Goal: Complete application form

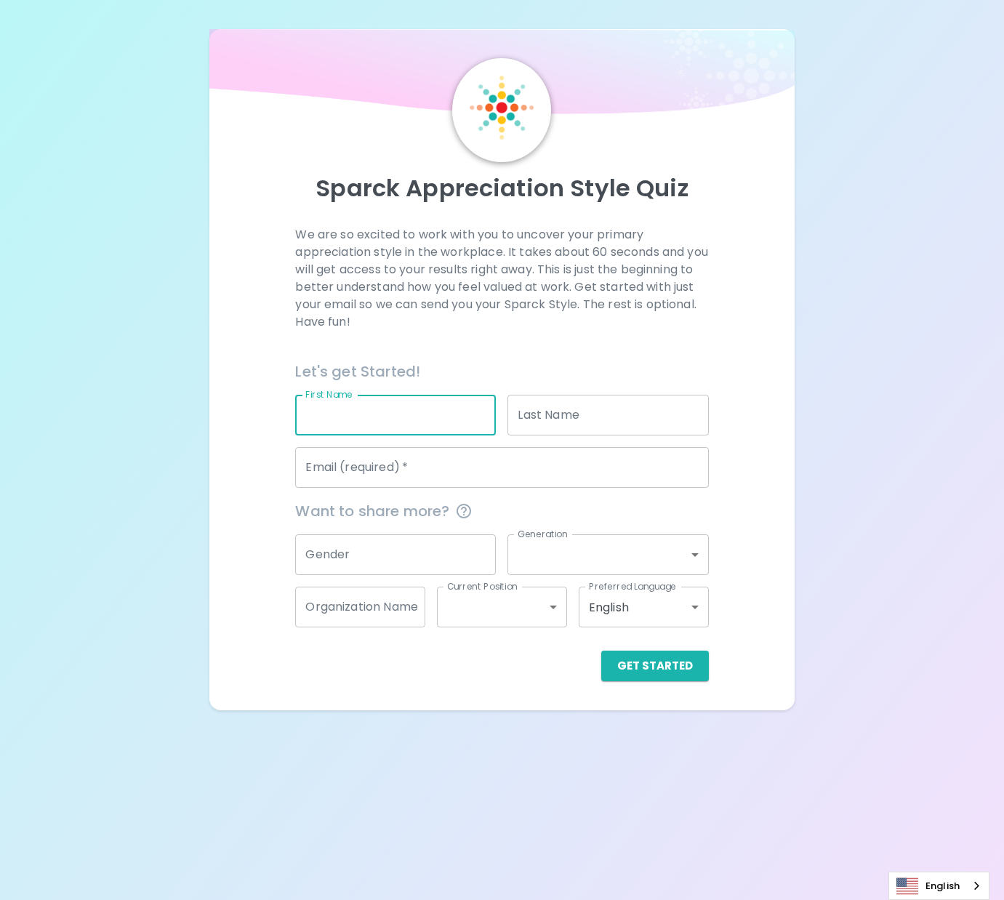
click at [421, 425] on input "First Name" at bounding box center [395, 415] width 201 height 41
type input "[PERSON_NAME]"
type input "Cook"
type input "[PERSON_NAME][EMAIL_ADDRESS][PERSON_NAME][DOMAIN_NAME]"
type input "King County Metro Transit"
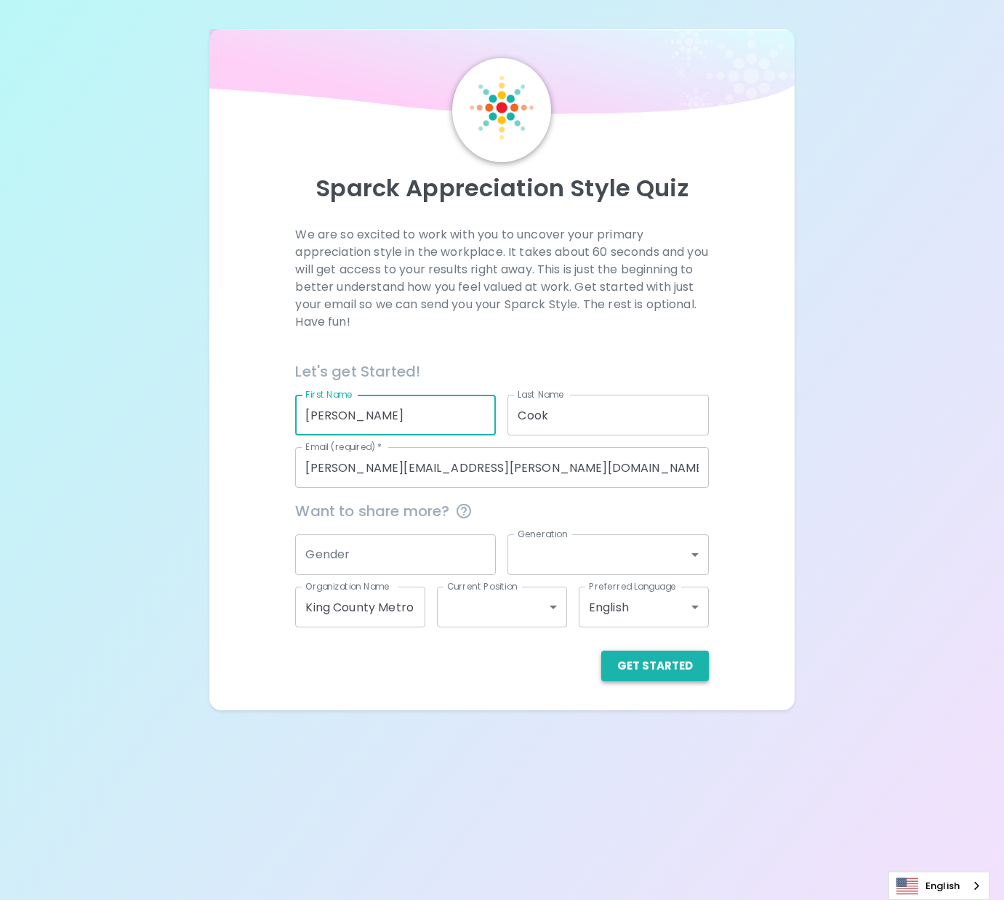
click at [646, 664] on button "Get Started" at bounding box center [655, 666] width 108 height 31
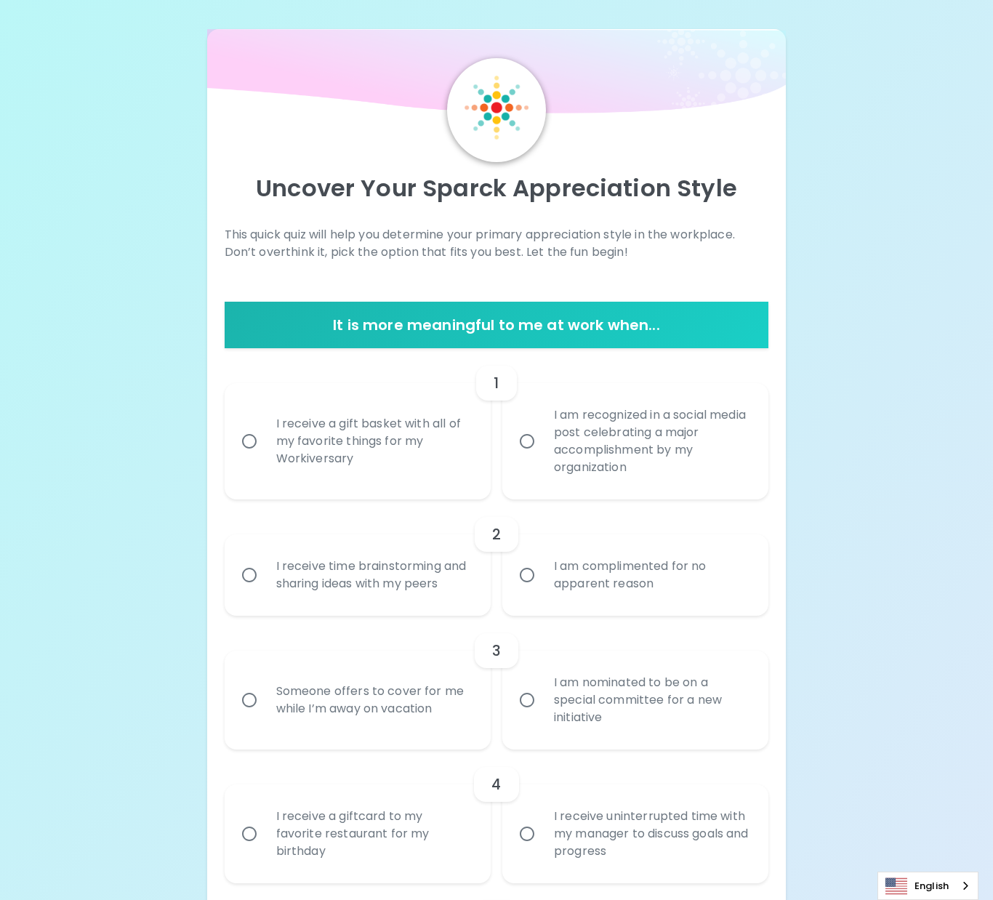
click at [530, 439] on input "I am recognized in a social media post celebrating a major accomplishment by my…" at bounding box center [527, 441] width 31 height 31
radio input "true"
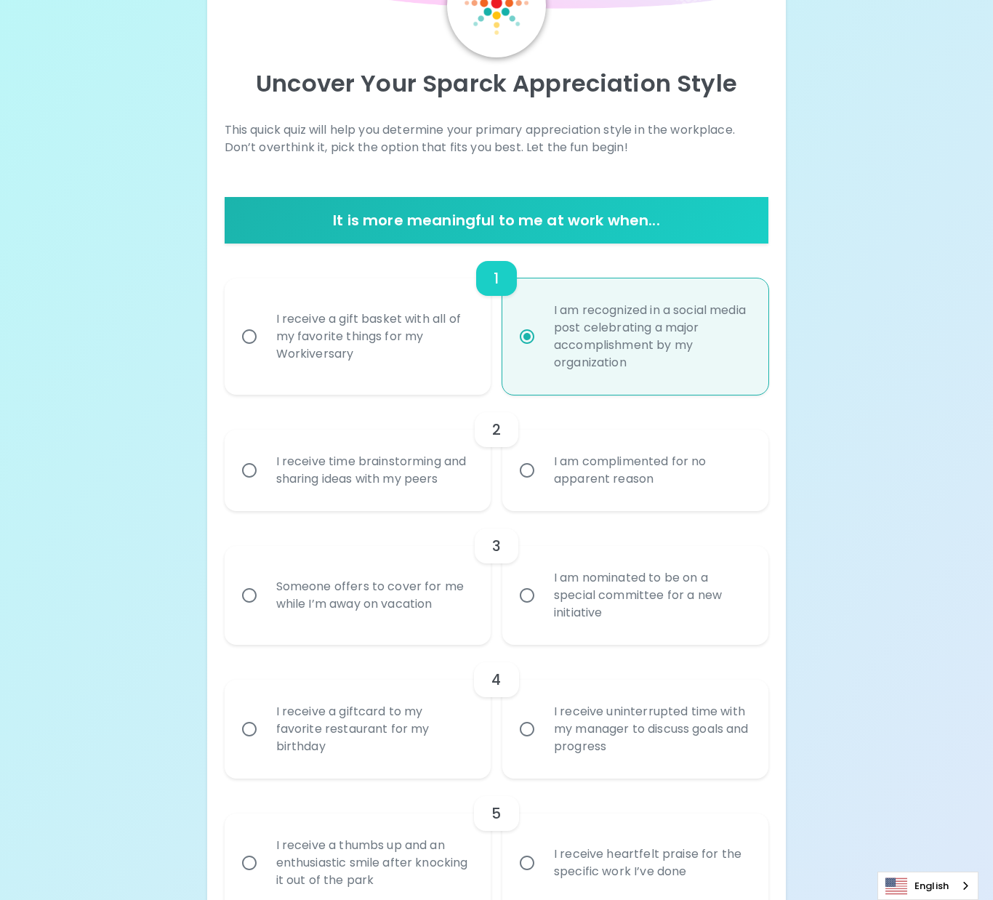
scroll to position [116, 0]
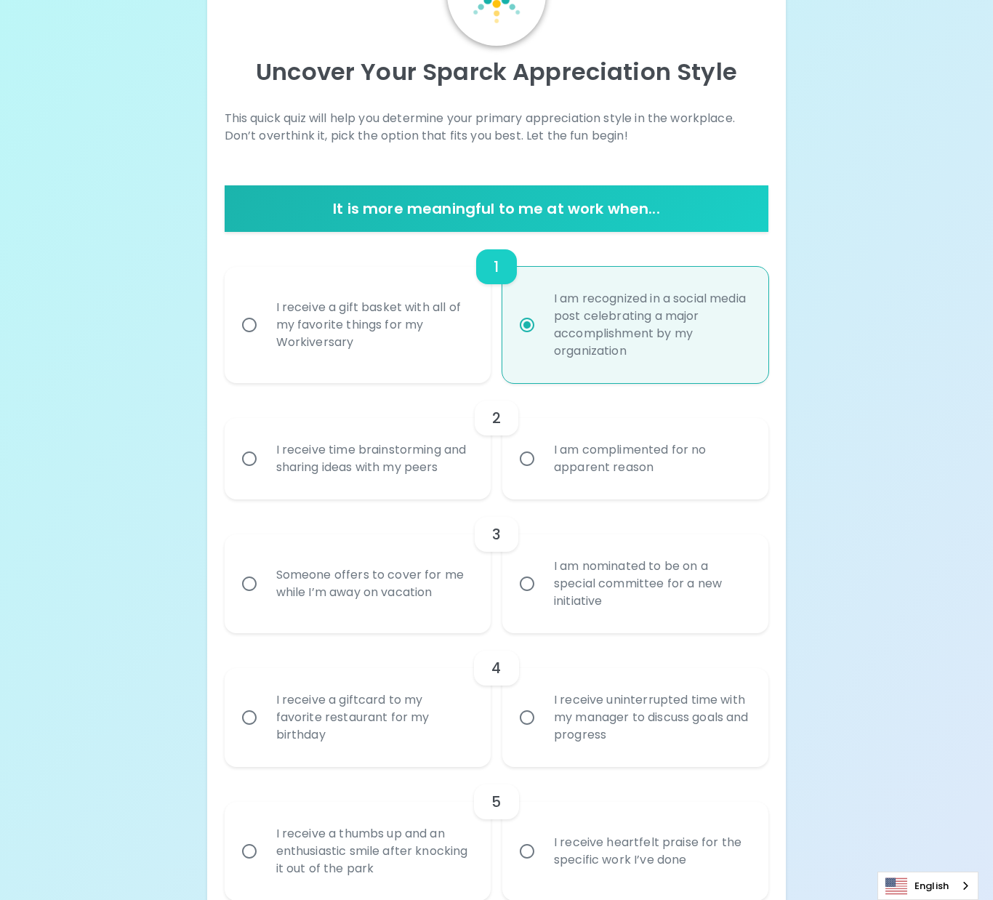
click at [367, 470] on div "I receive time brainstorming and sharing ideas with my peers" at bounding box center [374, 459] width 218 height 70
click at [265, 470] on input "I receive time brainstorming and sharing ideas with my peers" at bounding box center [249, 458] width 31 height 31
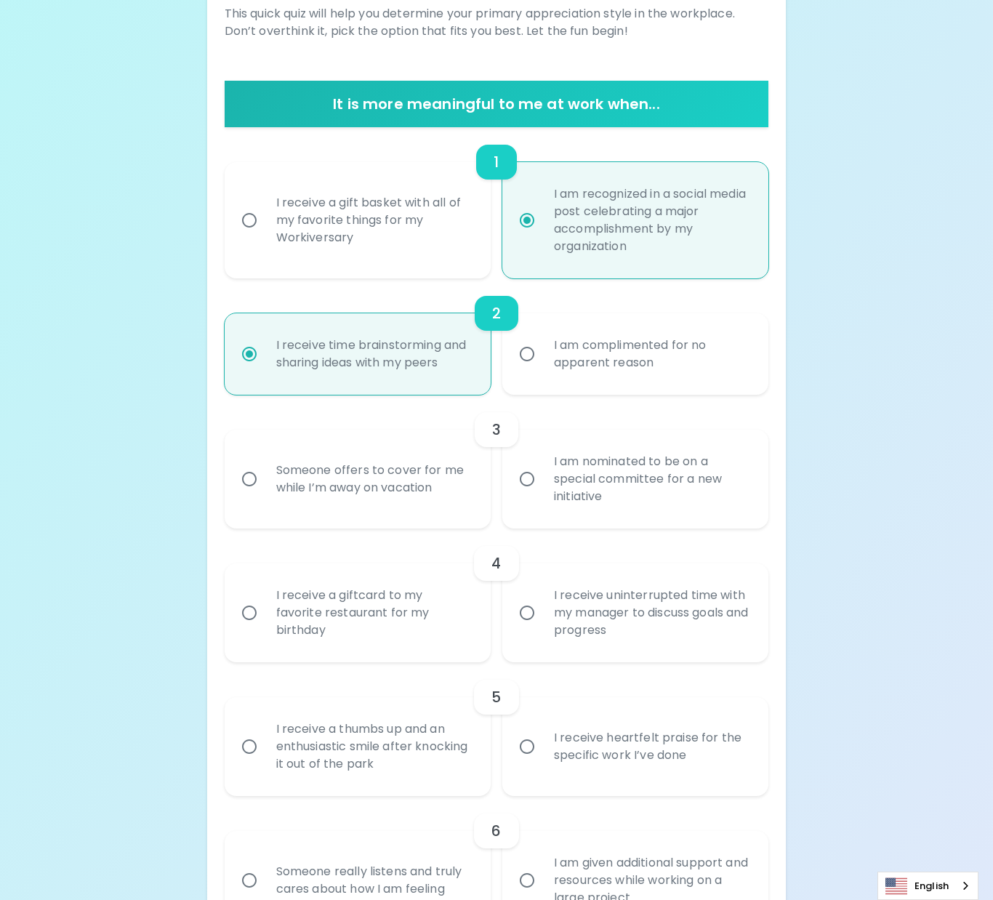
scroll to position [233, 0]
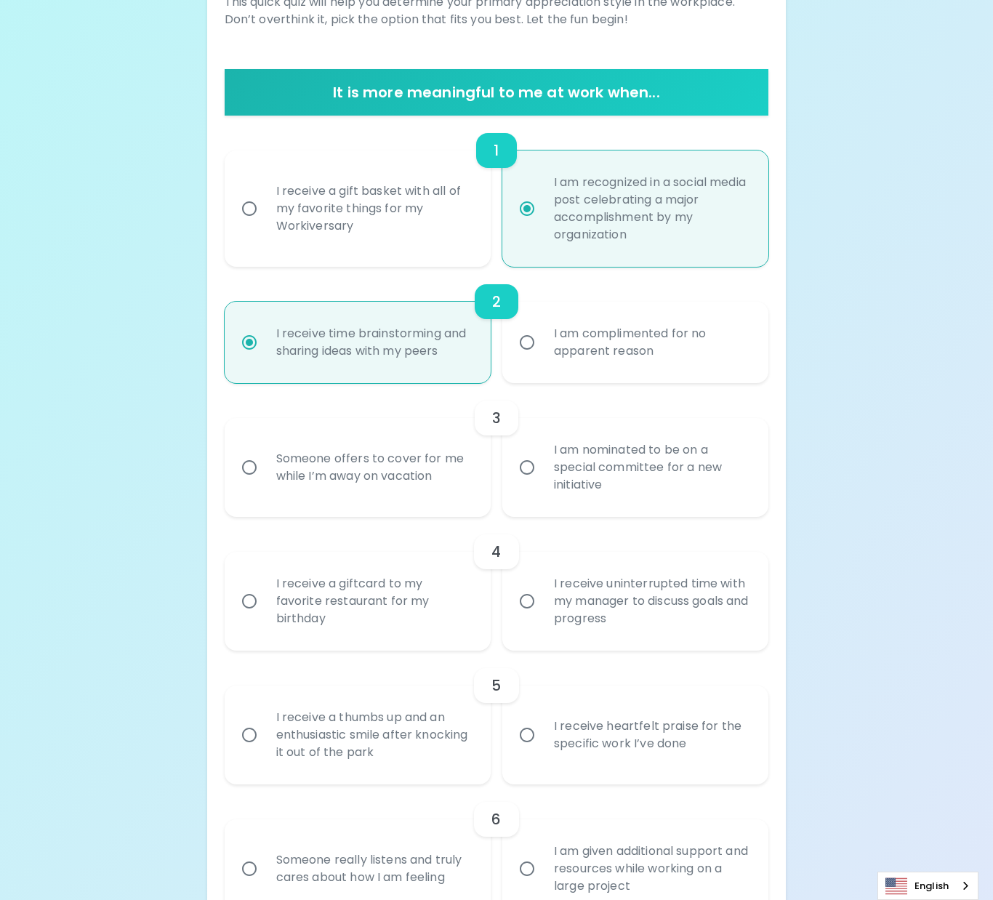
click at [393, 478] on div "Someone offers to cover for me while I’m away on vacation" at bounding box center [374, 467] width 218 height 70
click at [265, 478] on input "Someone offers to cover for me while I’m away on vacation" at bounding box center [249, 467] width 31 height 31
radio input "true"
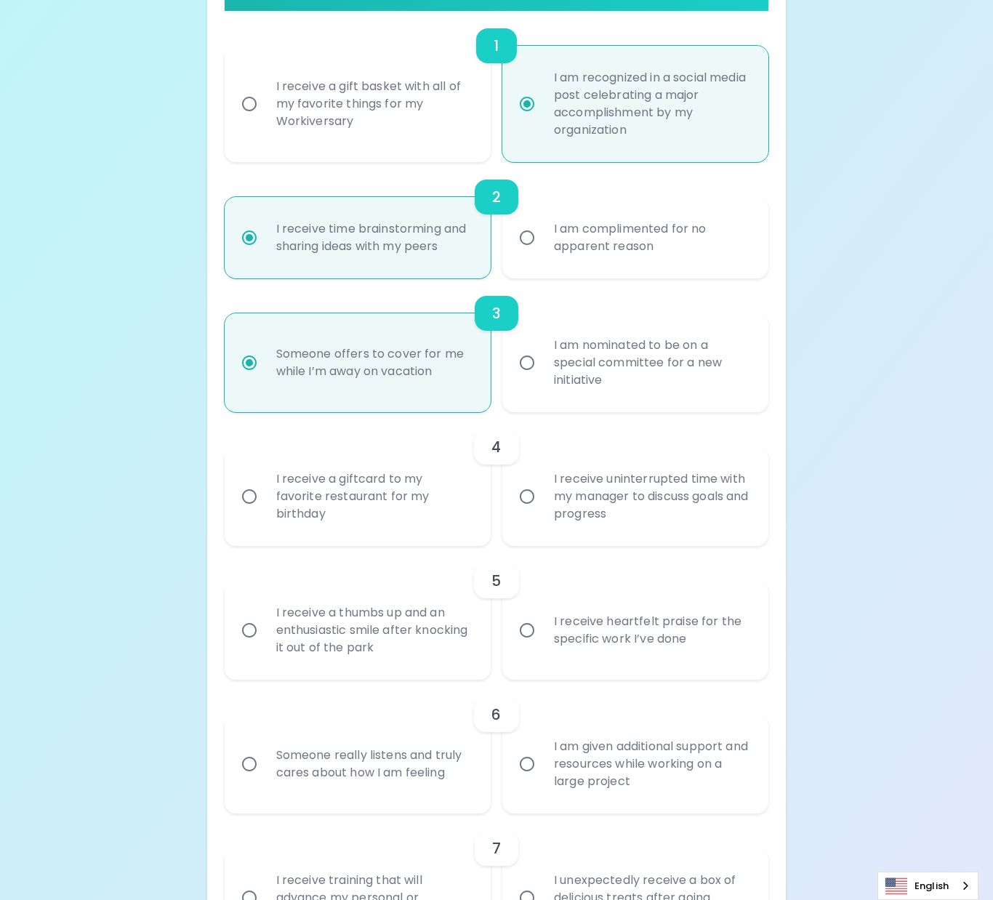
scroll to position [349, 0]
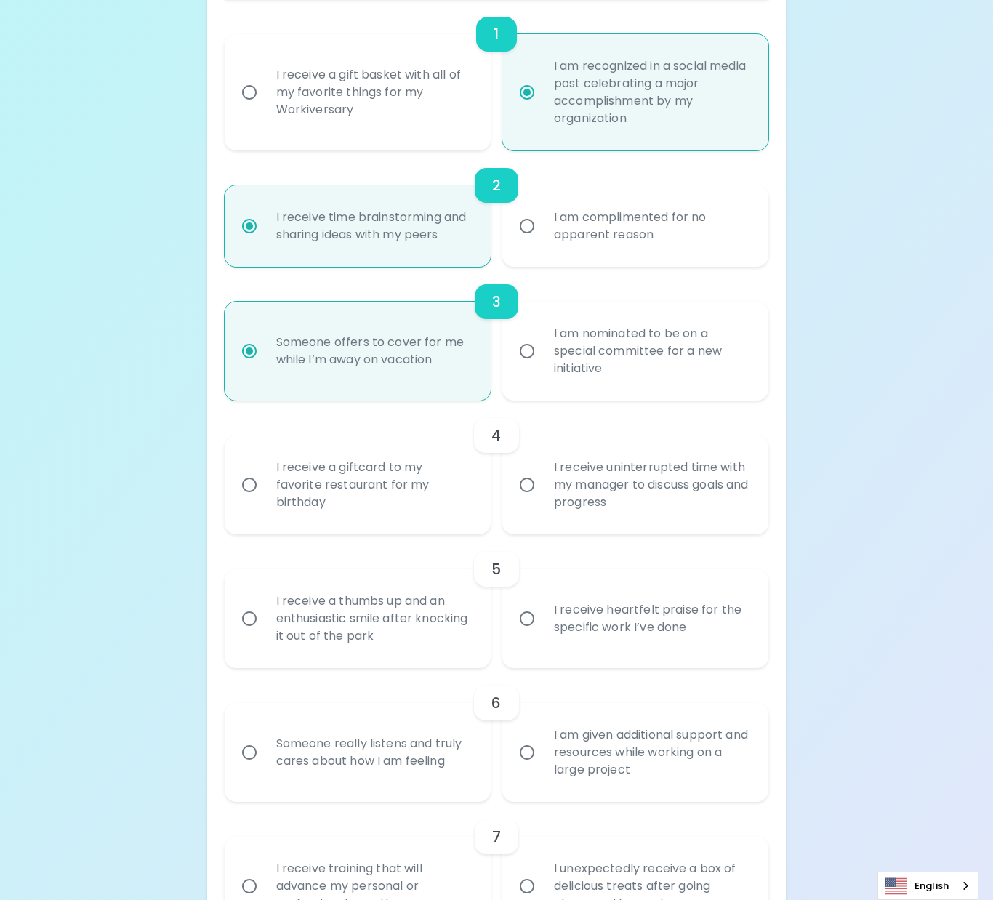
radio input "true"
click at [552, 507] on div "I receive uninterrupted time with my manager to discuss goals and progress" at bounding box center [651, 484] width 218 height 87
click at [542, 500] on input "I receive uninterrupted time with my manager to discuss goals and progress" at bounding box center [527, 485] width 31 height 31
radio input "false"
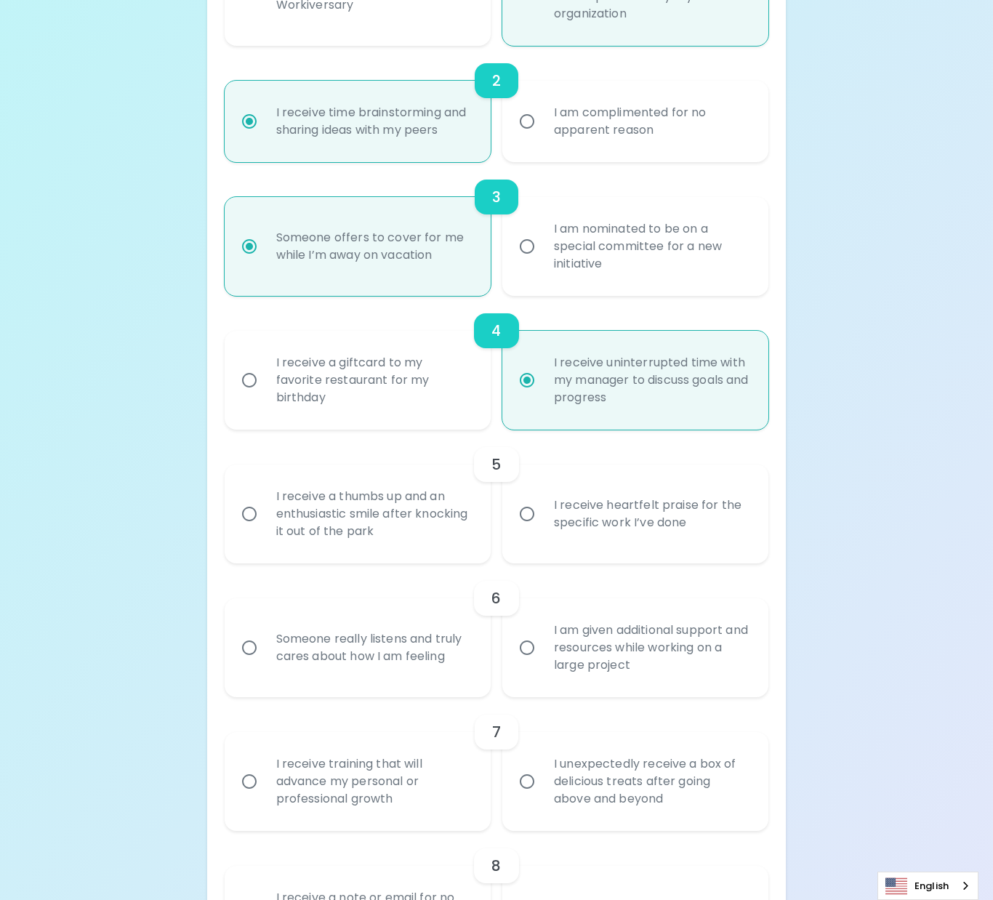
scroll to position [465, 0]
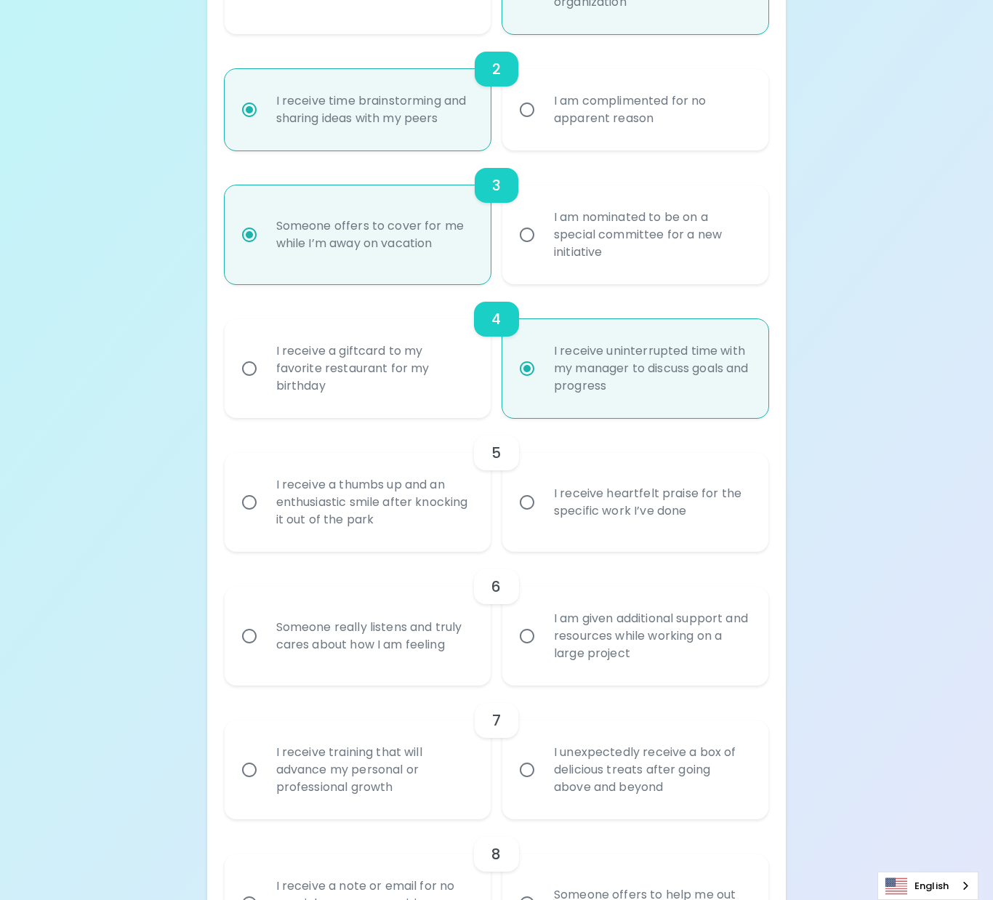
radio input "true"
click at [610, 517] on div "I receive heartfelt praise for the specific work I’ve done" at bounding box center [651, 502] width 218 height 70
click at [542, 517] on input "I receive heartfelt praise for the specific work I’ve done" at bounding box center [527, 502] width 31 height 31
radio input "false"
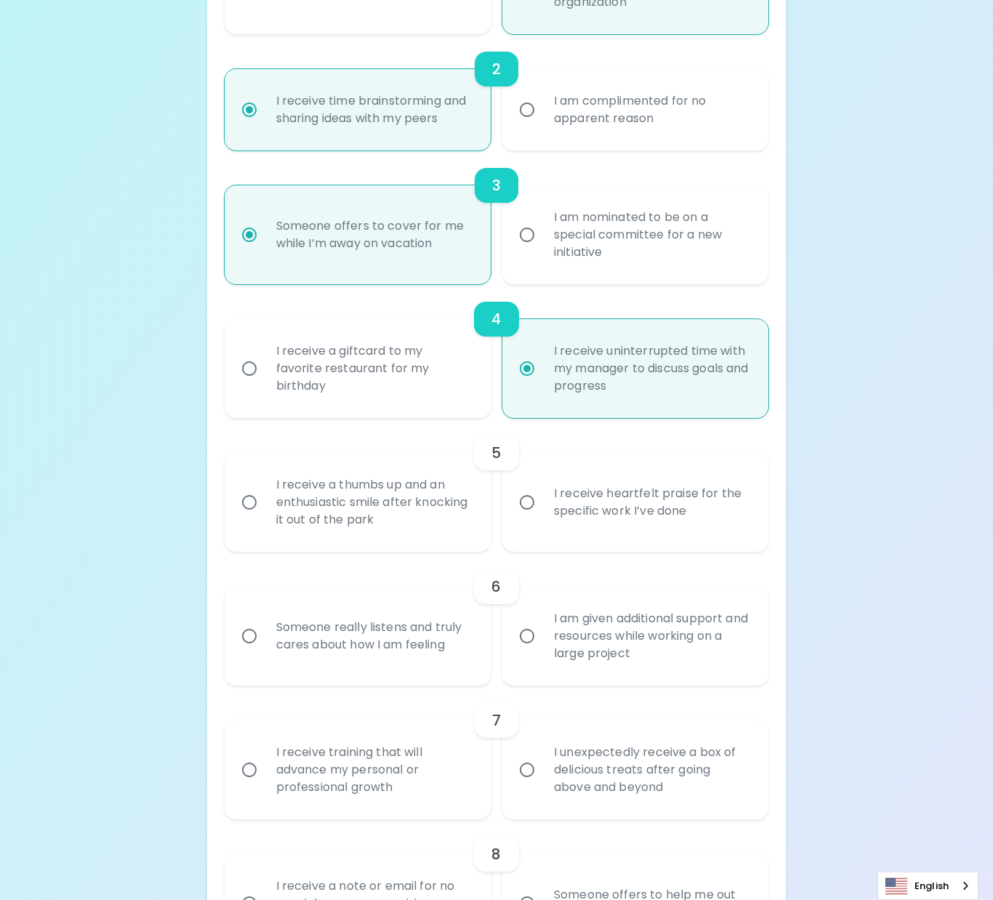
radio input "false"
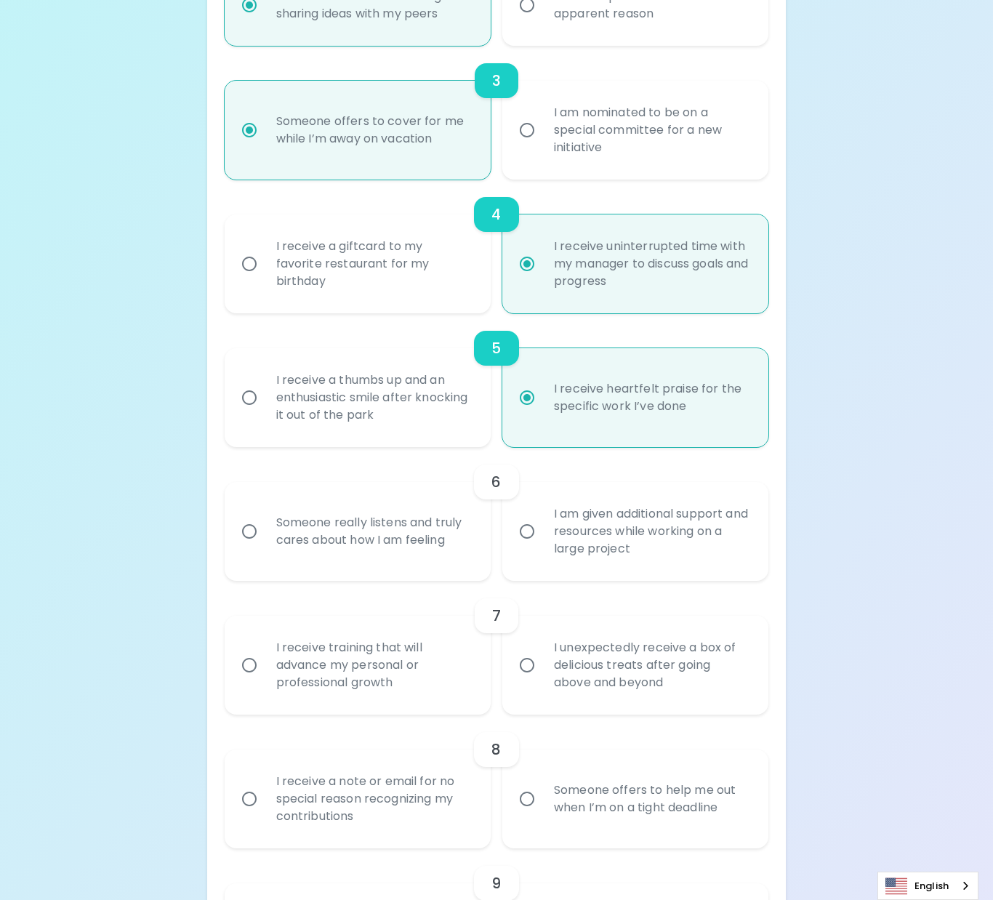
scroll to position [581, 0]
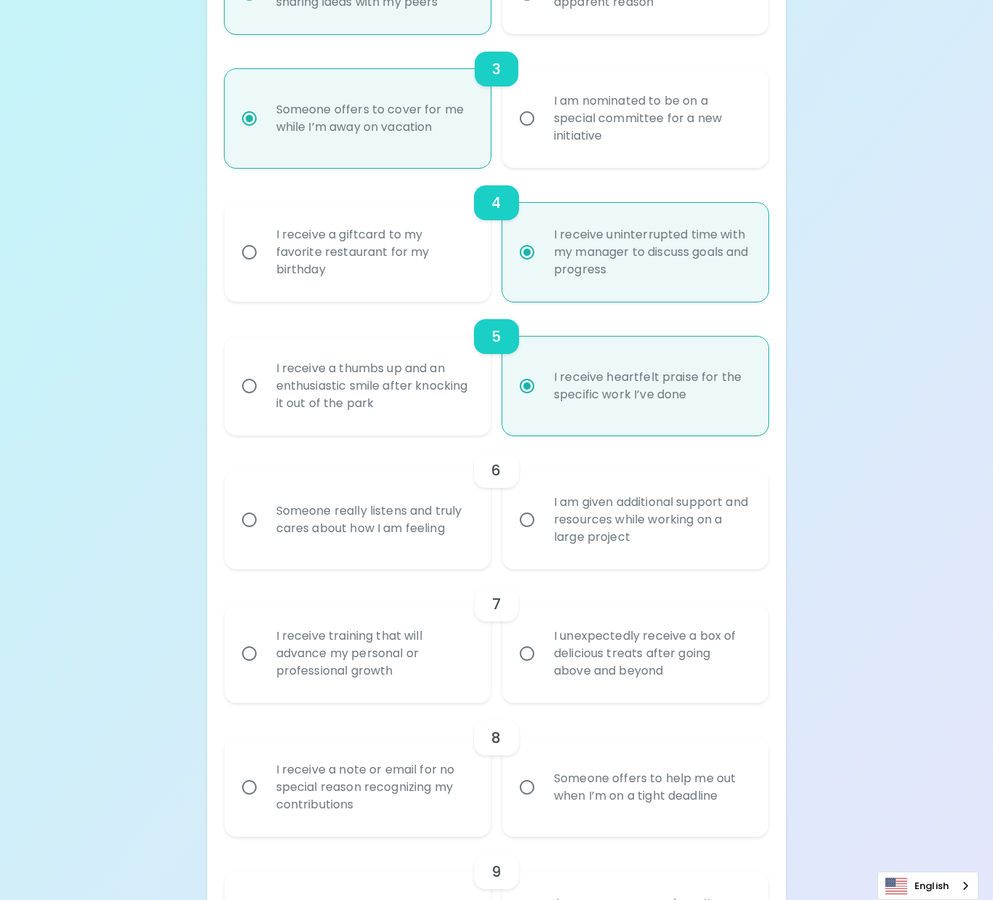
radio input "true"
click at [566, 530] on div "I am given additional support and resources while working on a large project" at bounding box center [651, 519] width 218 height 87
click at [542, 530] on input "I am given additional support and resources while working on a large project" at bounding box center [527, 519] width 31 height 31
radio input "false"
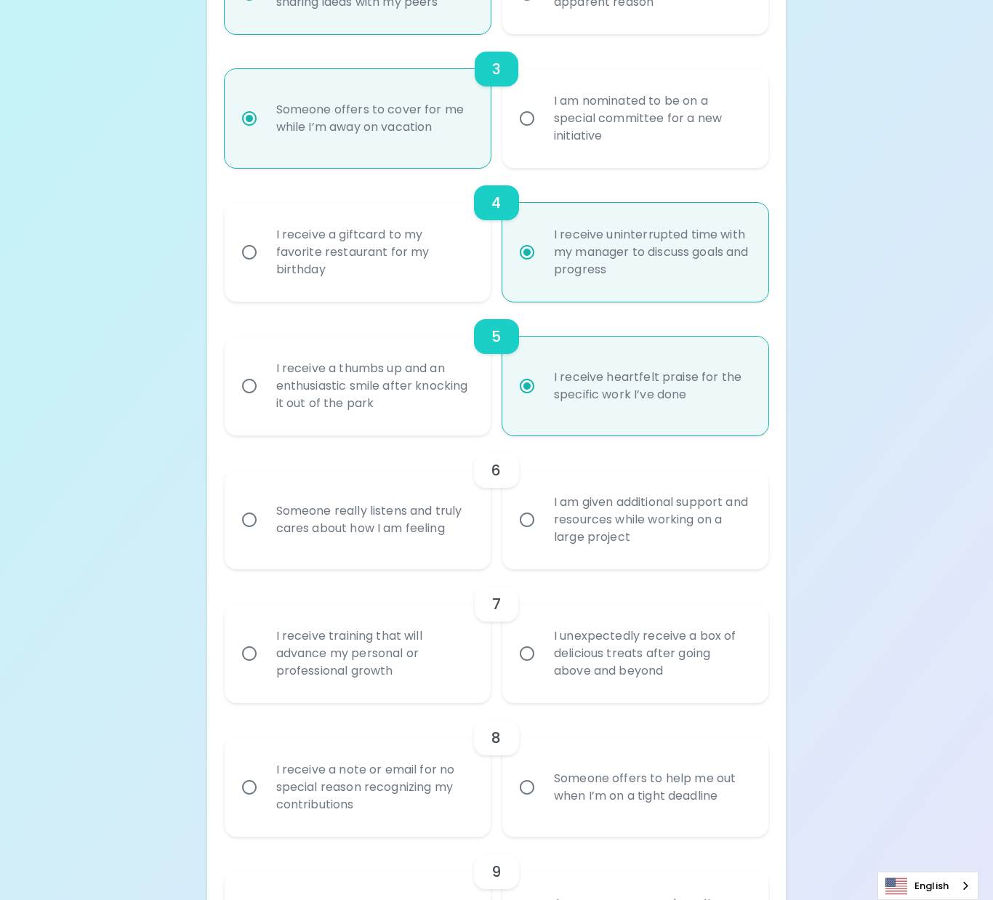
radio input "false"
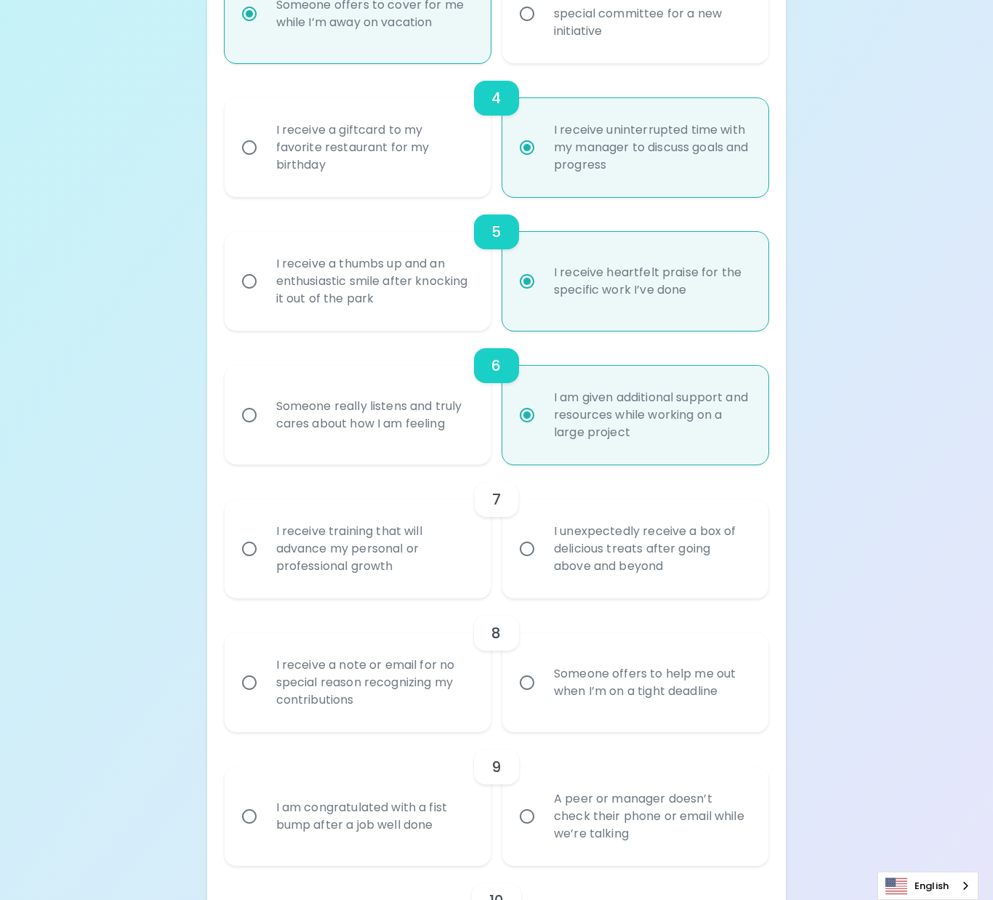
scroll to position [698, 0]
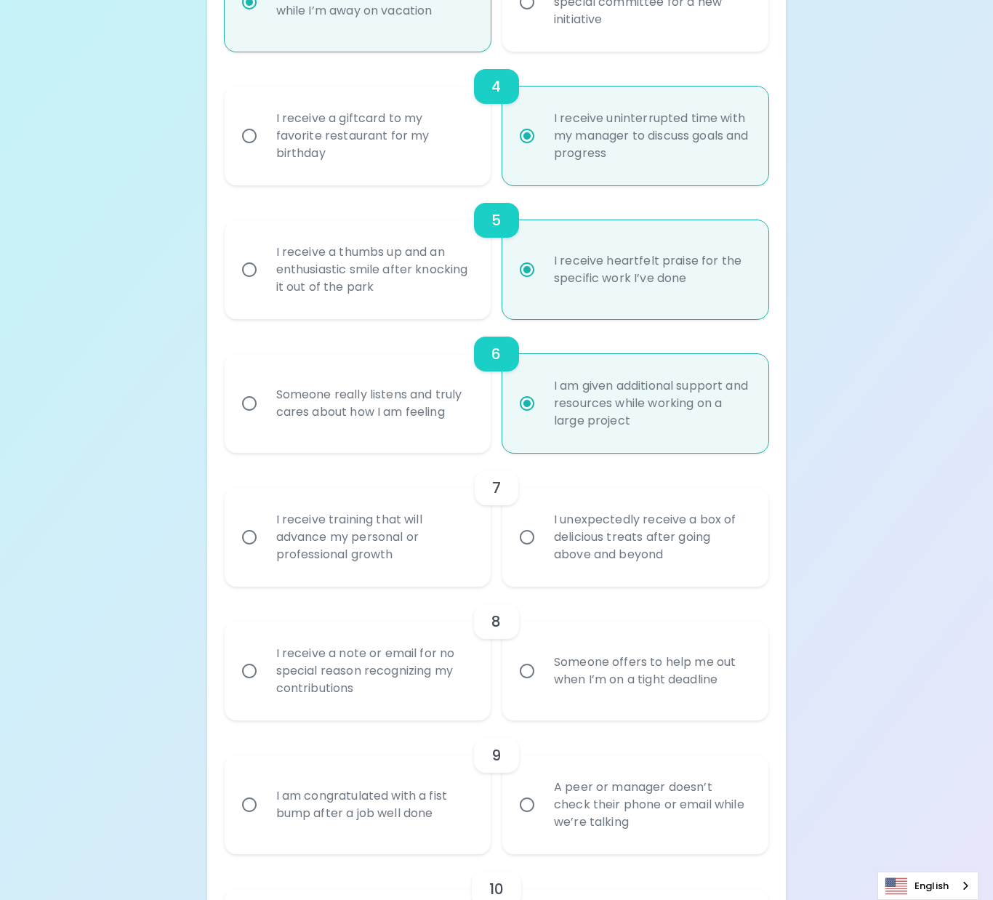
radio input "true"
click at [418, 538] on div "I receive training that will advance my personal or professional growth" at bounding box center [374, 537] width 218 height 87
click at [265, 538] on input "I receive training that will advance my personal or professional growth" at bounding box center [249, 537] width 31 height 31
radio input "false"
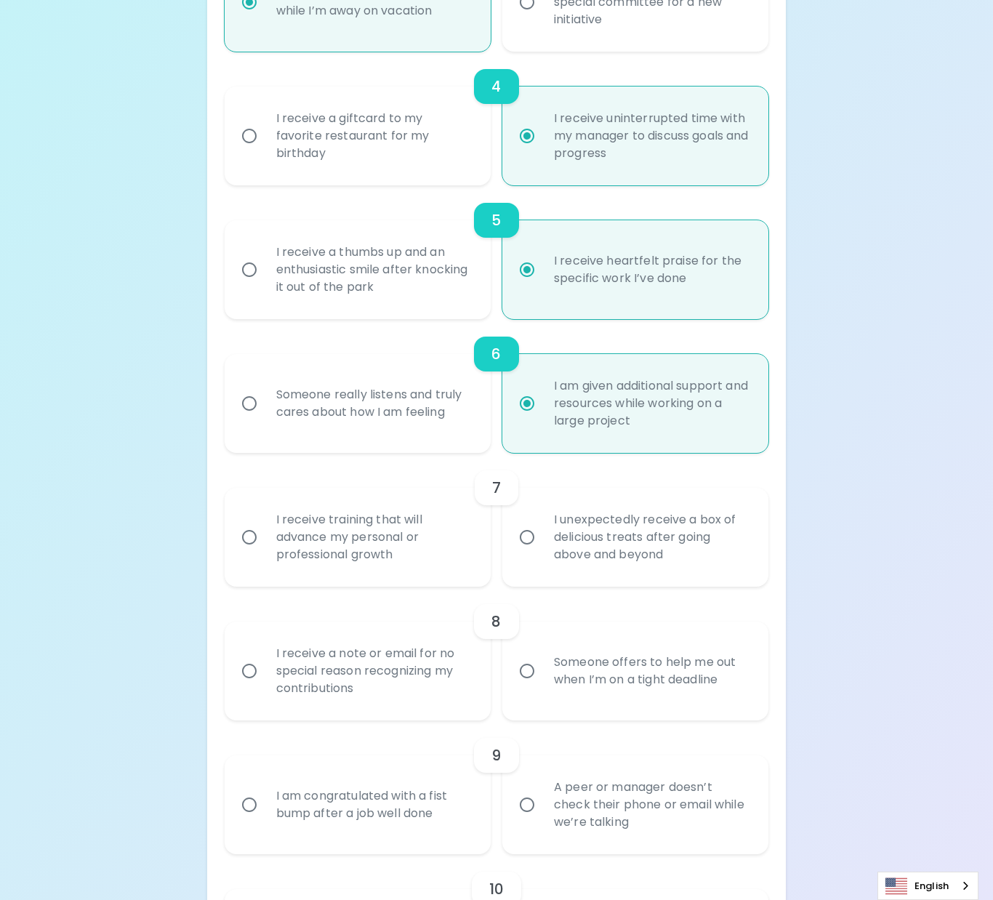
radio input "false"
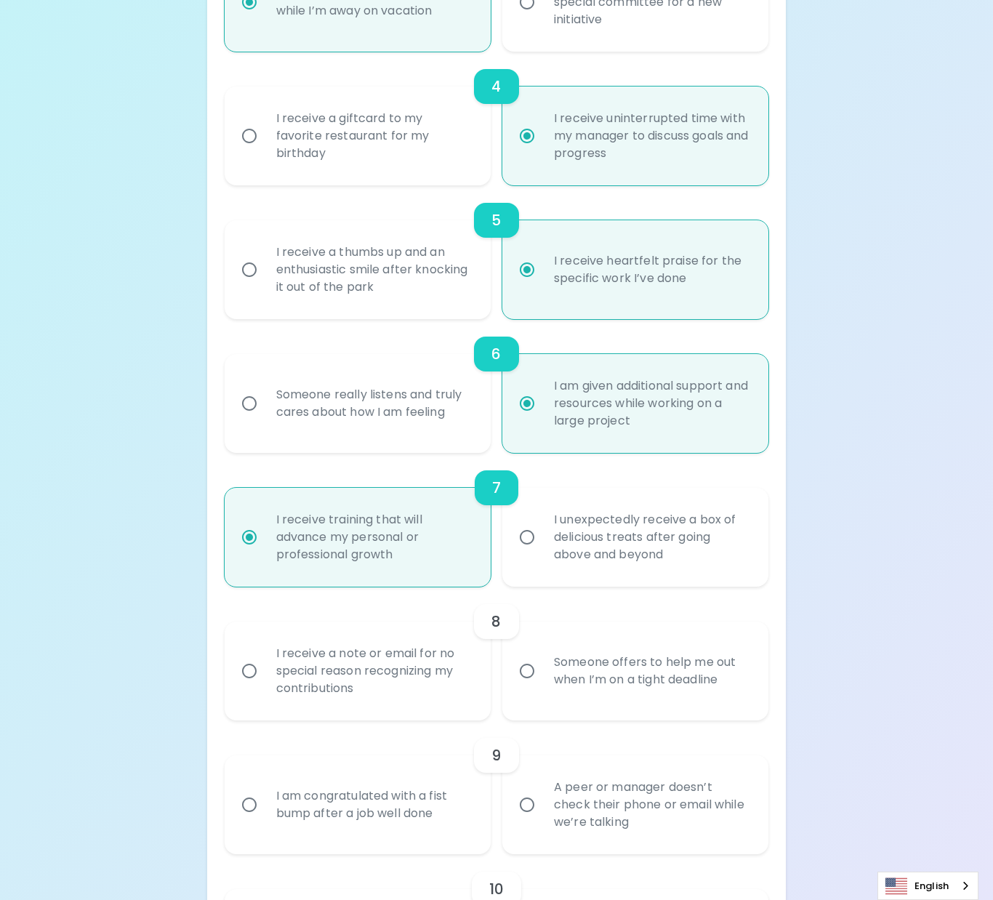
scroll to position [814, 0]
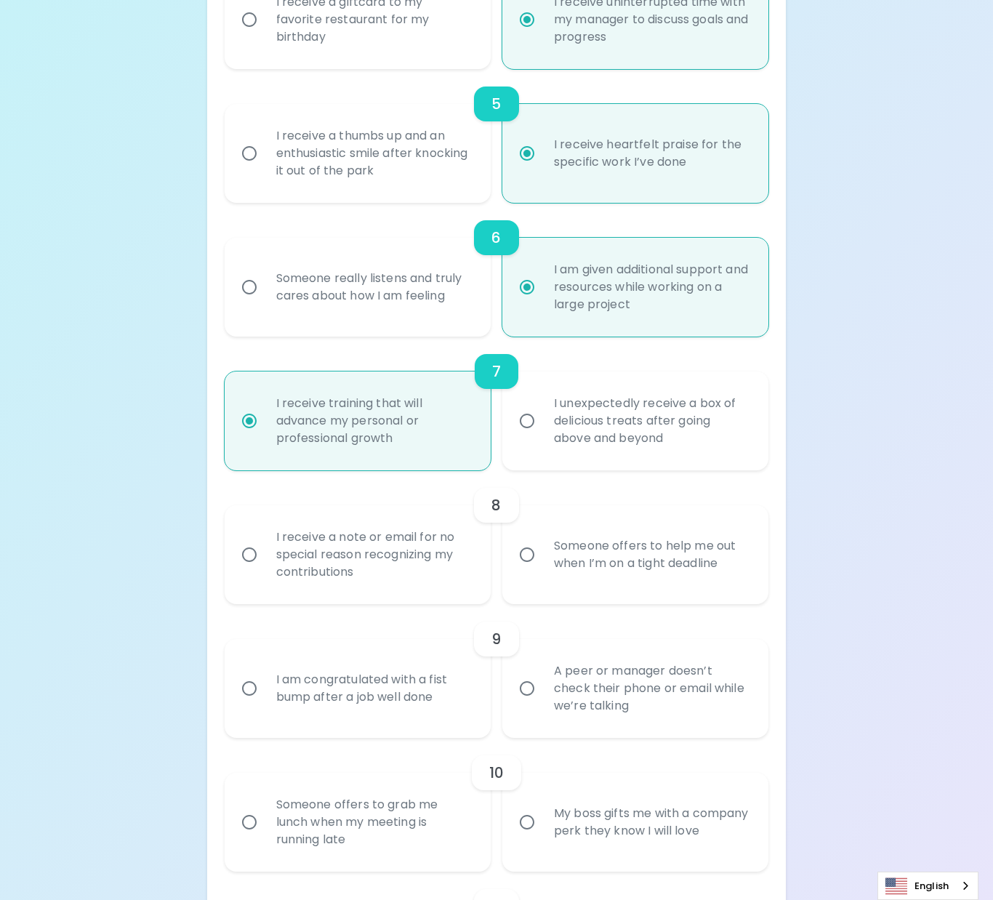
radio input "true"
click at [599, 550] on div "Someone offers to help me out when I’m on a tight deadline" at bounding box center [651, 555] width 218 height 70
click at [542, 550] on input "Someone offers to help me out when I’m on a tight deadline" at bounding box center [527, 554] width 31 height 31
radio input "false"
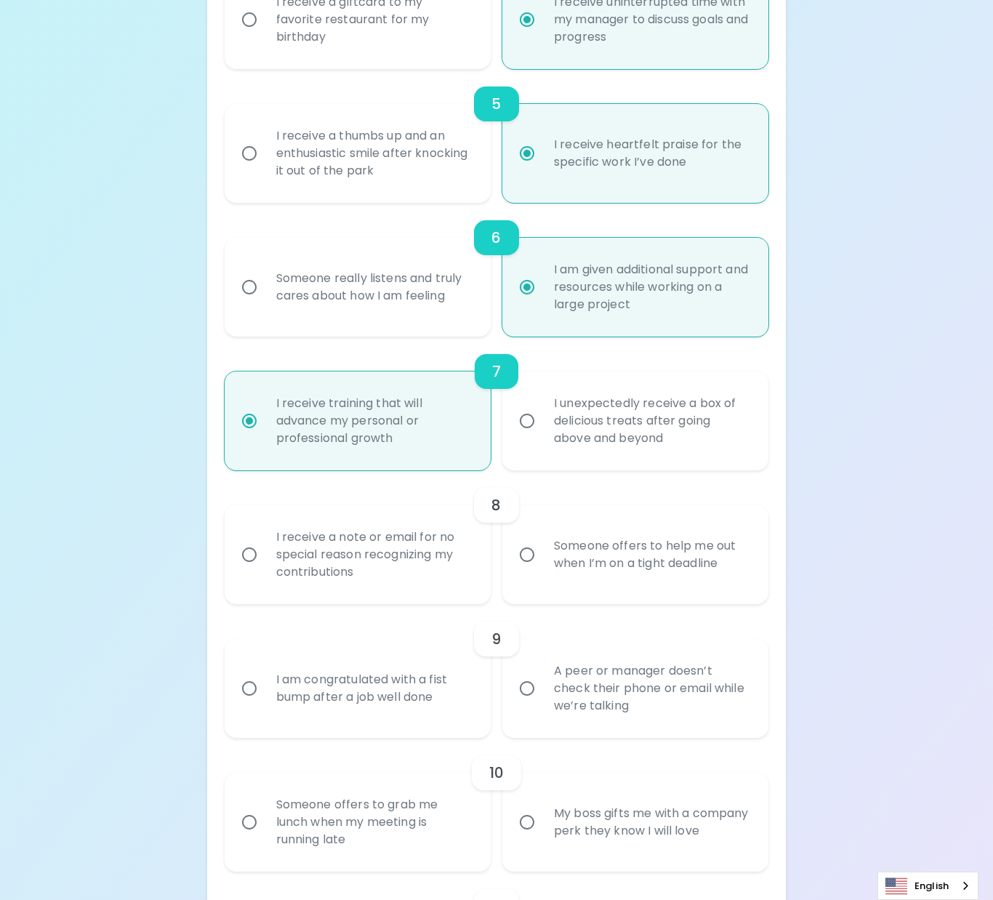
radio input "false"
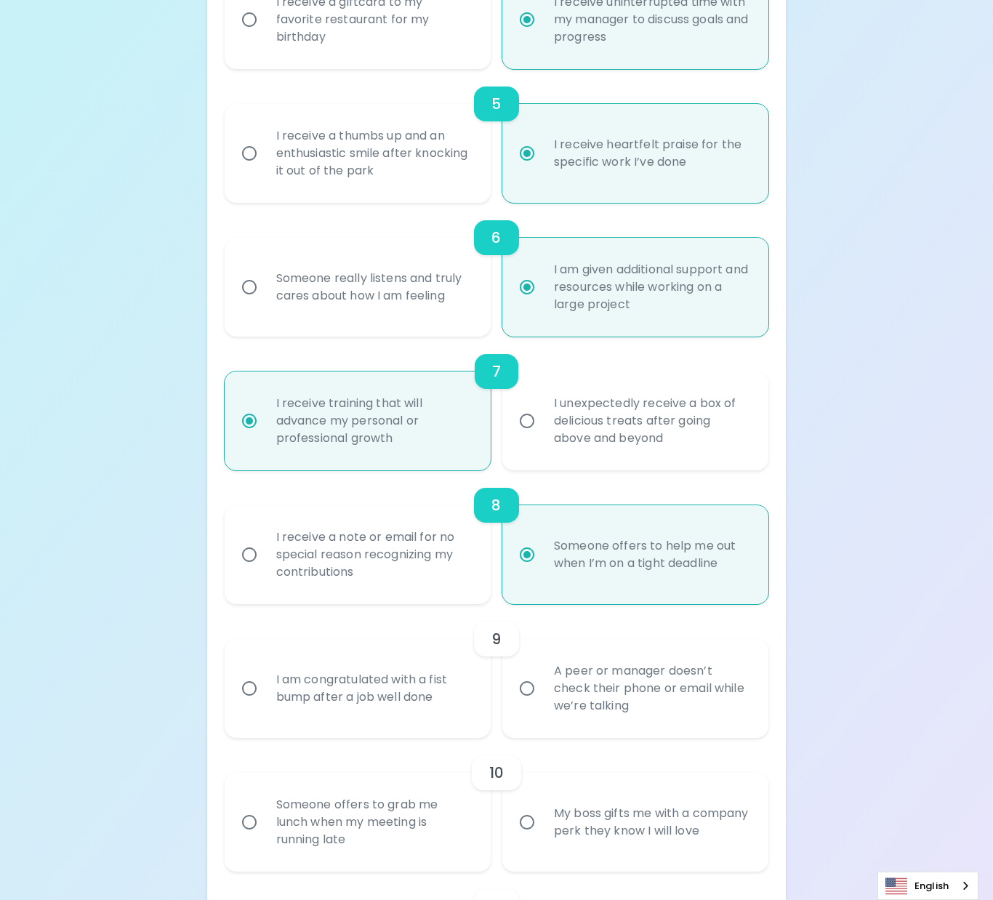
scroll to position [930, 0]
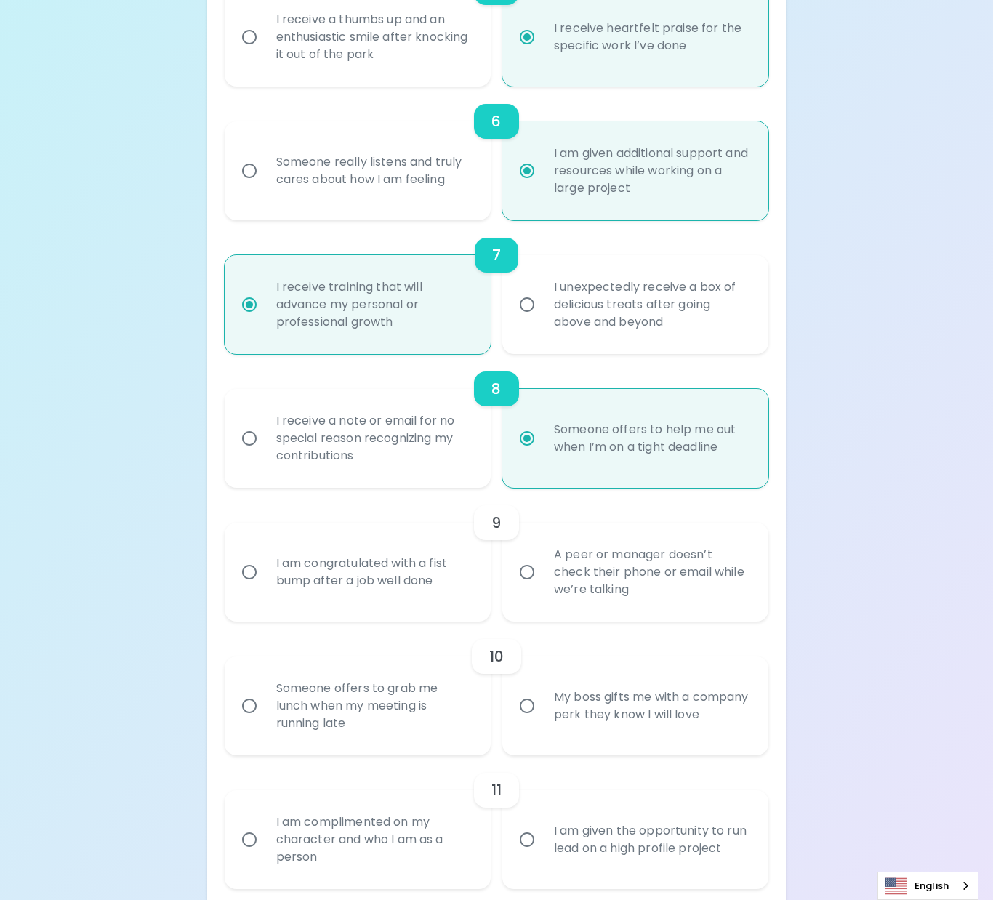
radio input "true"
click at [671, 587] on div "A peer or manager doesn’t check their phone or email while we’re talking" at bounding box center [651, 571] width 218 height 87
click at [542, 587] on input "A peer or manager doesn’t check their phone or email while we’re talking" at bounding box center [527, 572] width 31 height 31
radio input "false"
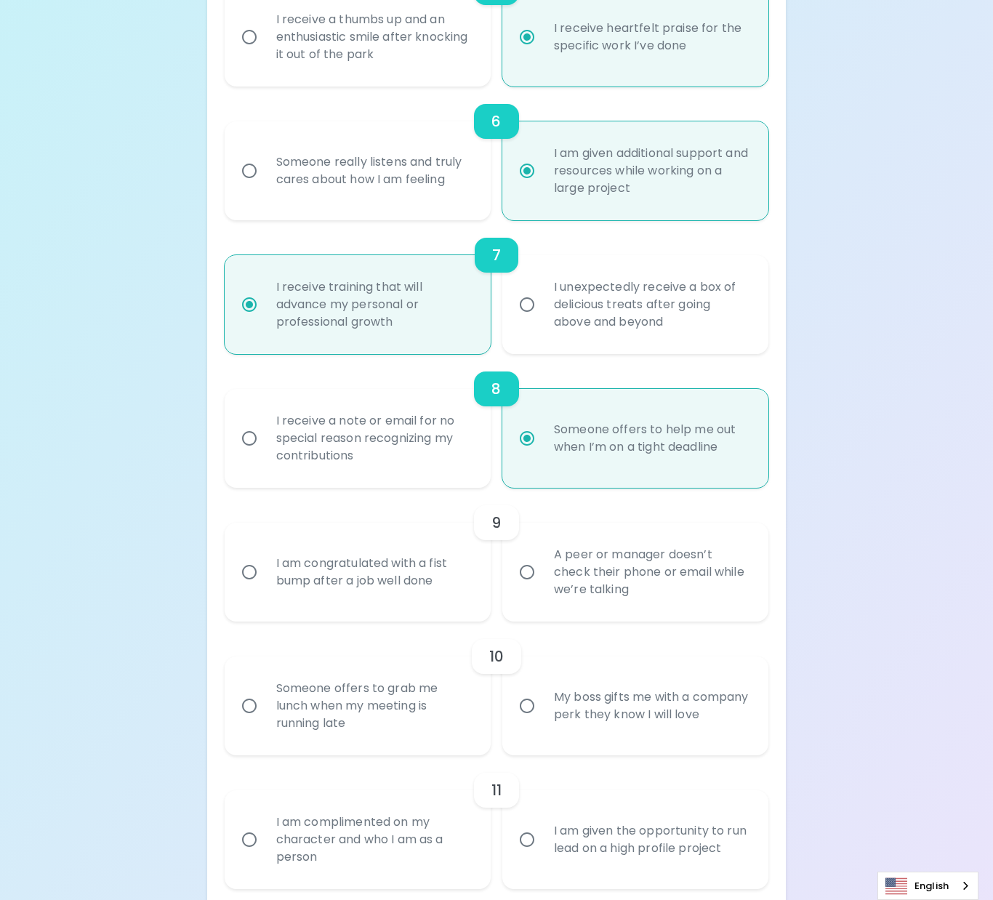
radio input "false"
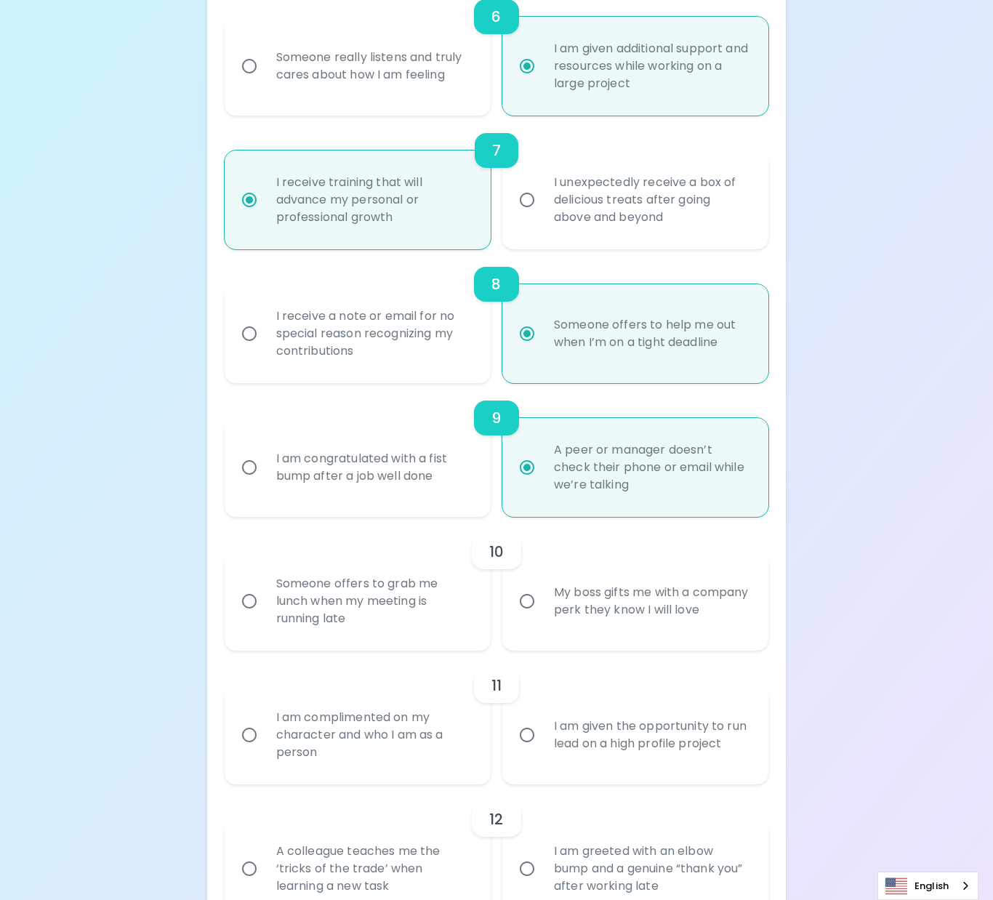
scroll to position [1047, 0]
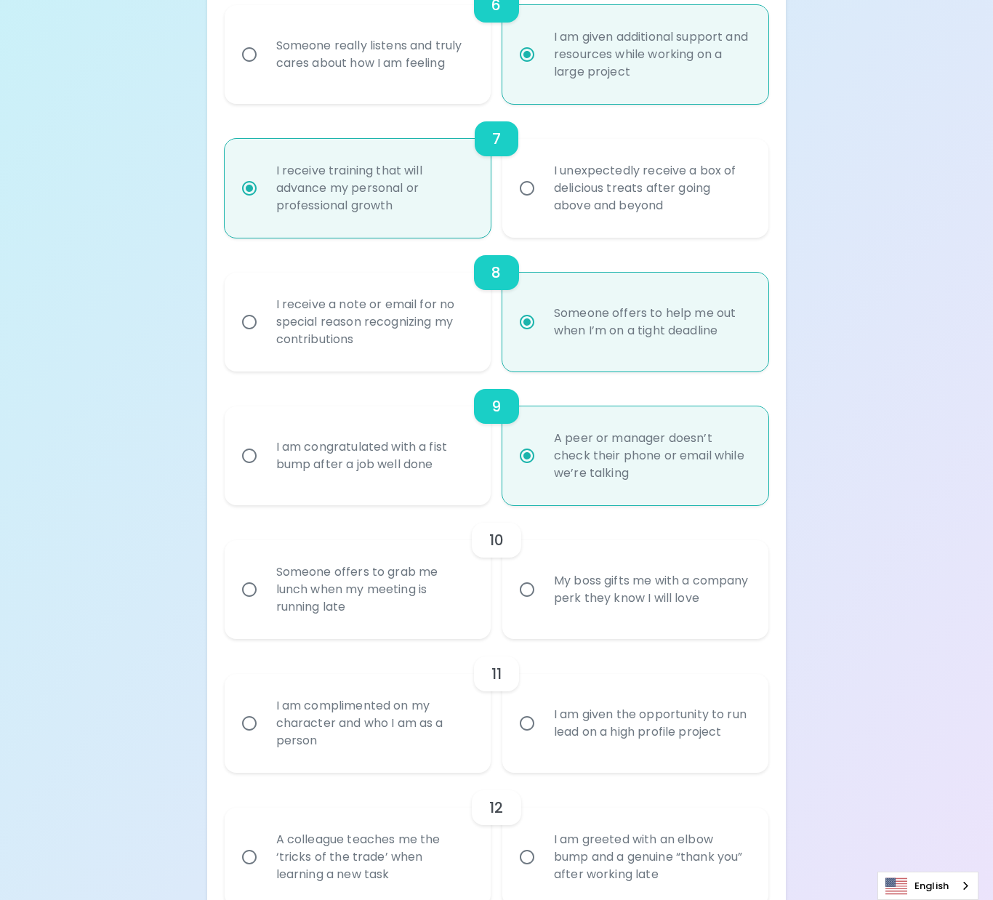
radio input "true"
click at [621, 611] on div "My boss gifts me with a company perk they know I will love" at bounding box center [651, 590] width 218 height 70
click at [542, 605] on input "My boss gifts me with a company perk they know I will love" at bounding box center [527, 589] width 31 height 31
radio input "false"
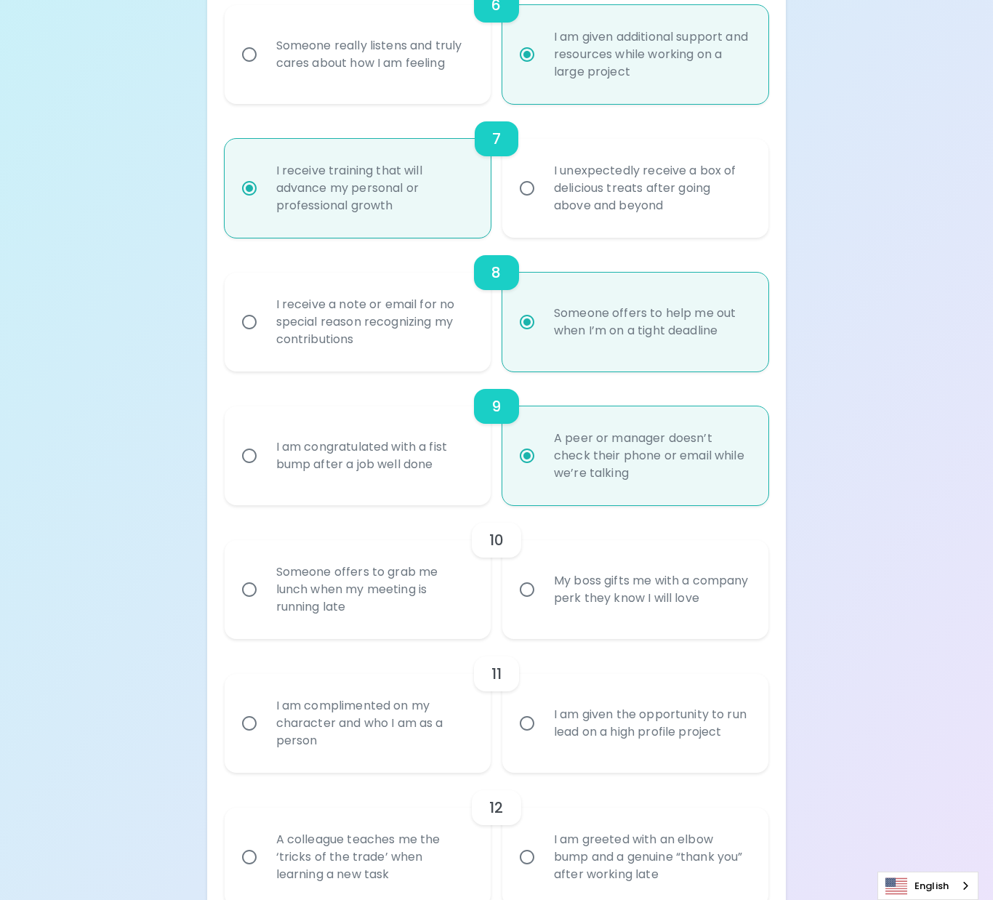
radio input "false"
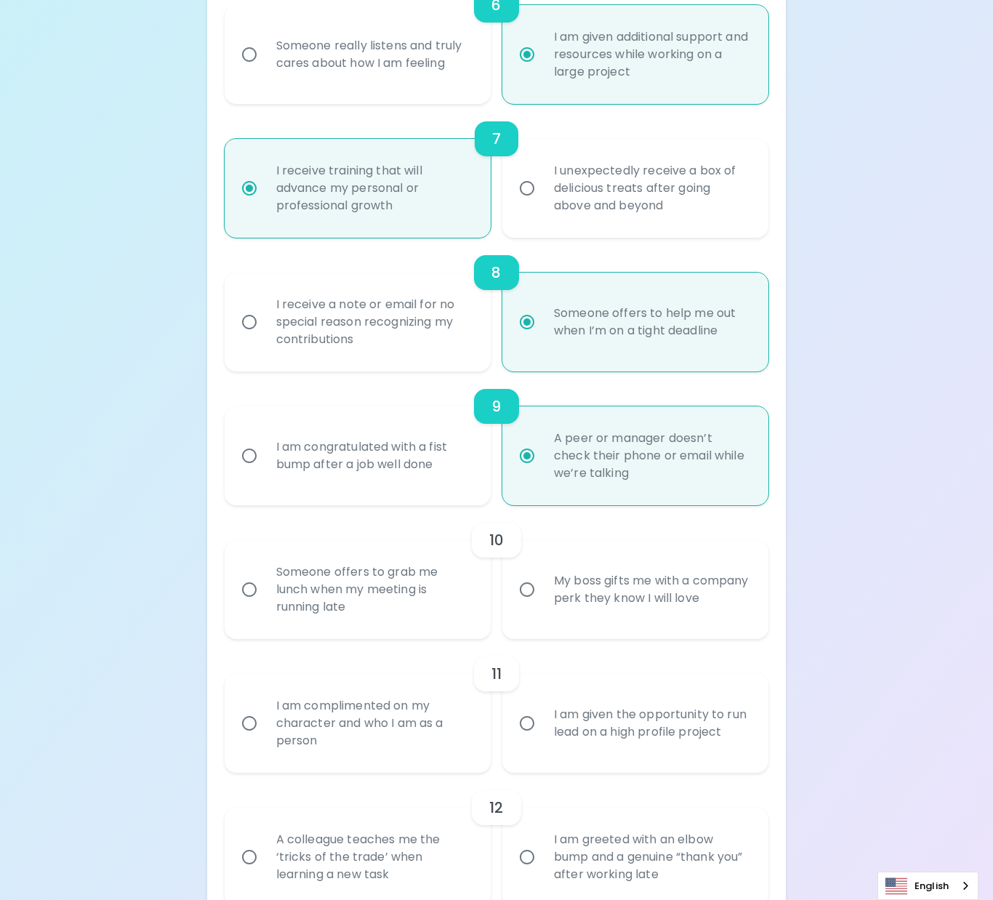
radio input "false"
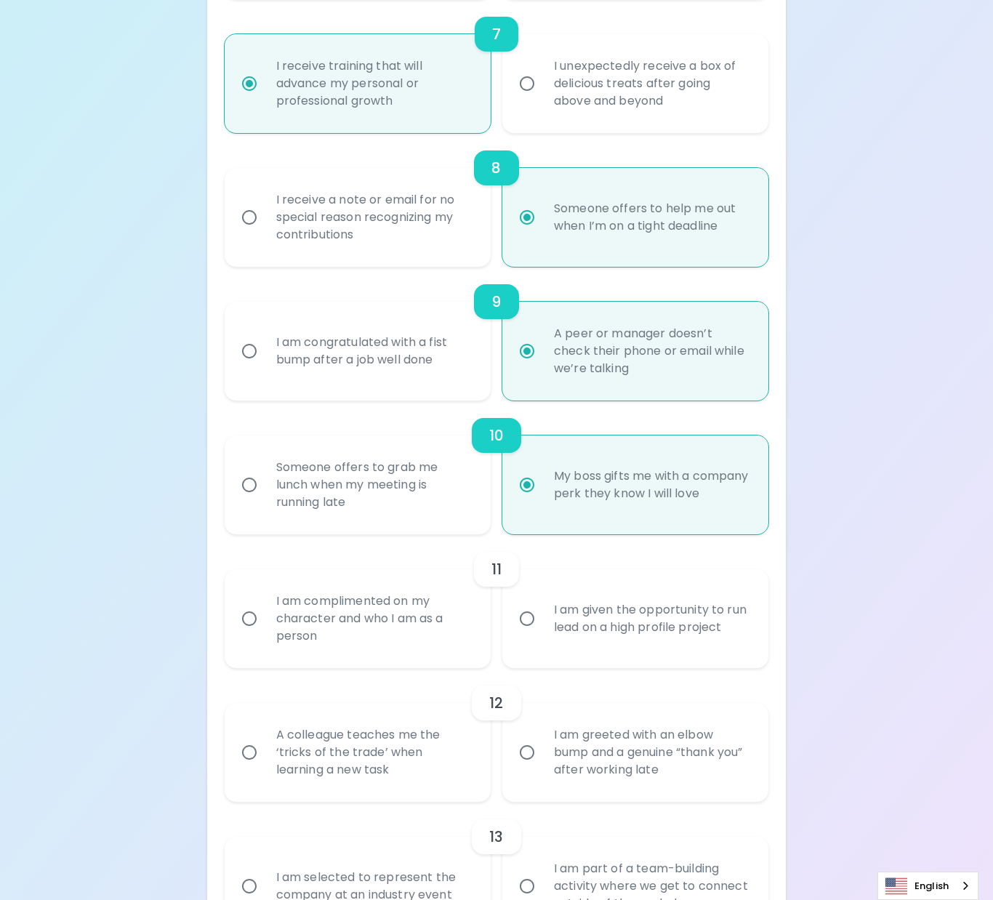
scroll to position [1163, 0]
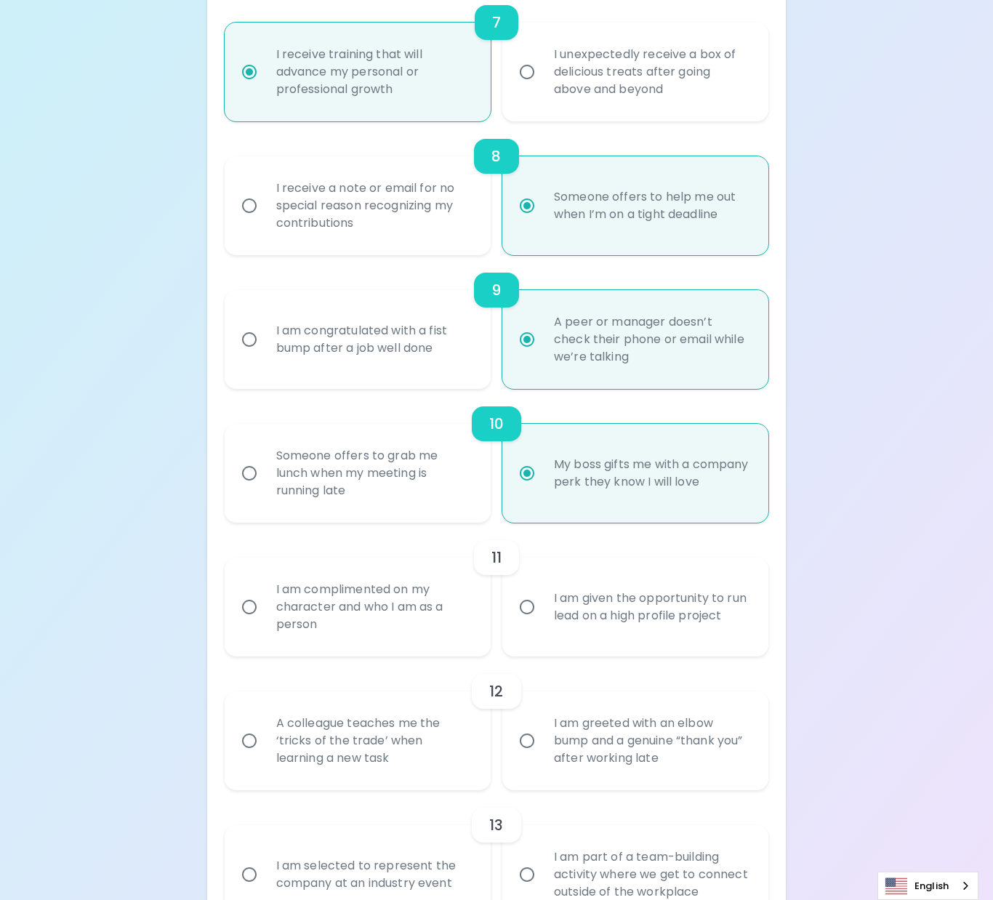
radio input "true"
click at [594, 621] on div "I am given the opportunity to run lead on a high profile project" at bounding box center [651, 607] width 218 height 70
click at [542, 621] on input "I am given the opportunity to run lead on a high profile project" at bounding box center [527, 607] width 31 height 31
radio input "false"
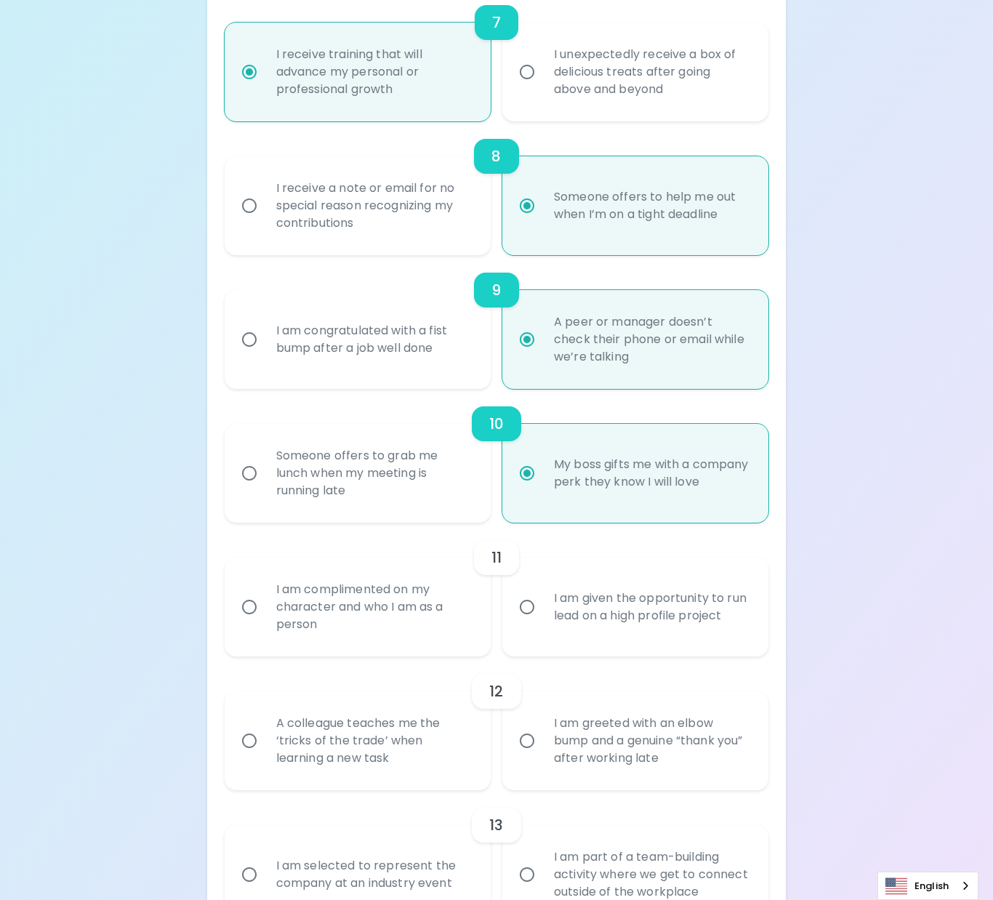
radio input "false"
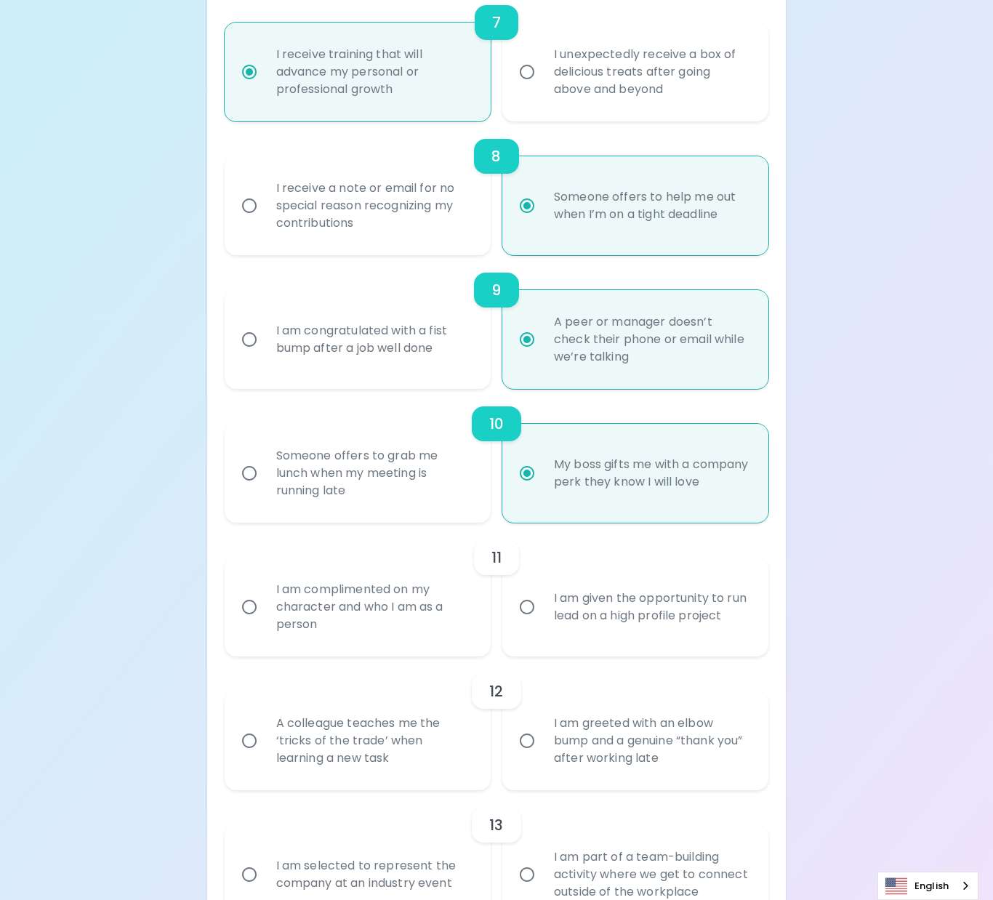
radio input "false"
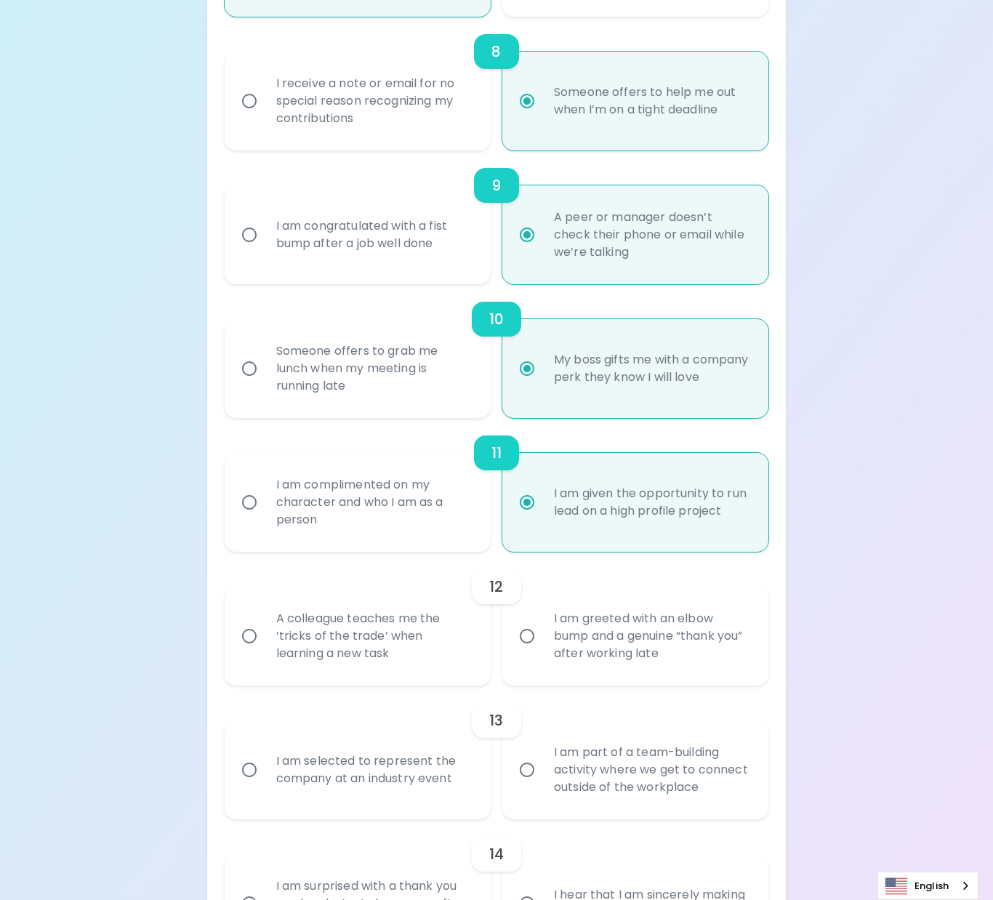
scroll to position [1279, 0]
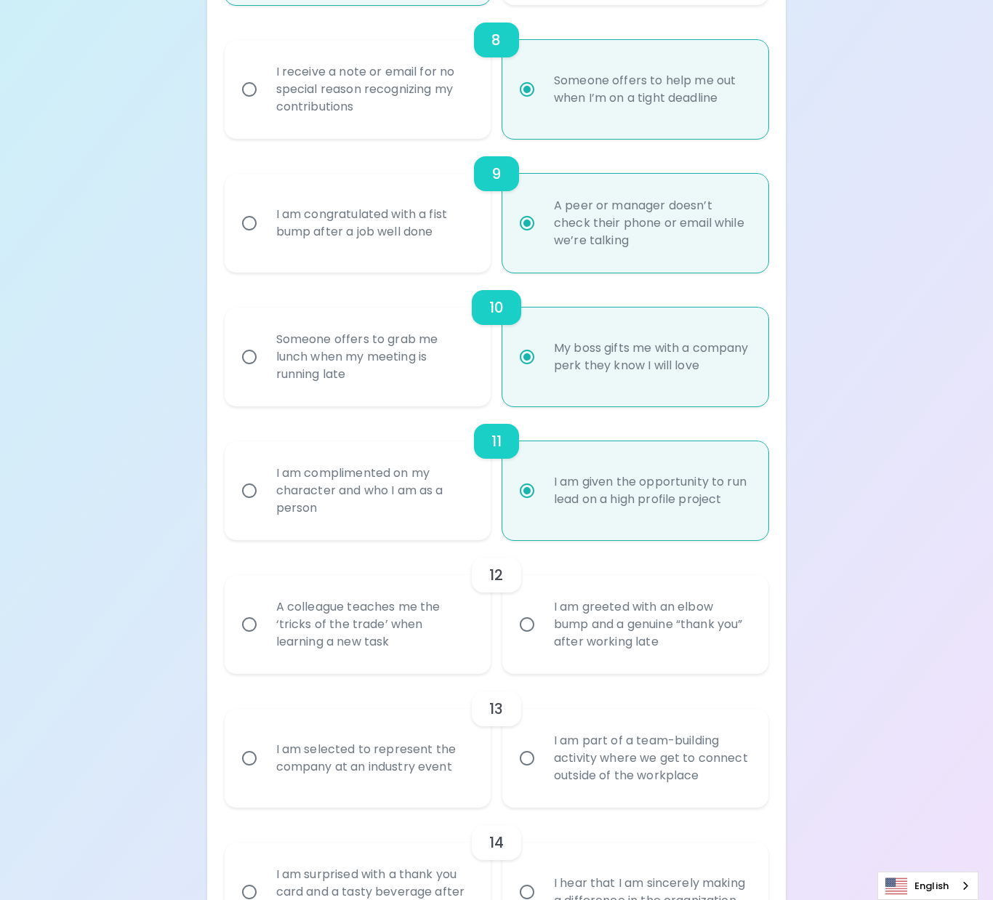
radio input "true"
click at [355, 634] on div "A colleague teaches me the ‘tricks of the trade’ when learning a new task" at bounding box center [374, 624] width 218 height 87
click at [377, 627] on div "A colleague teaches me the ‘tricks of the trade’ when learning a new task" at bounding box center [374, 624] width 218 height 87
click at [265, 627] on input "A colleague teaches me the ‘tricks of the trade’ when learning a new task" at bounding box center [249, 624] width 31 height 31
radio input "false"
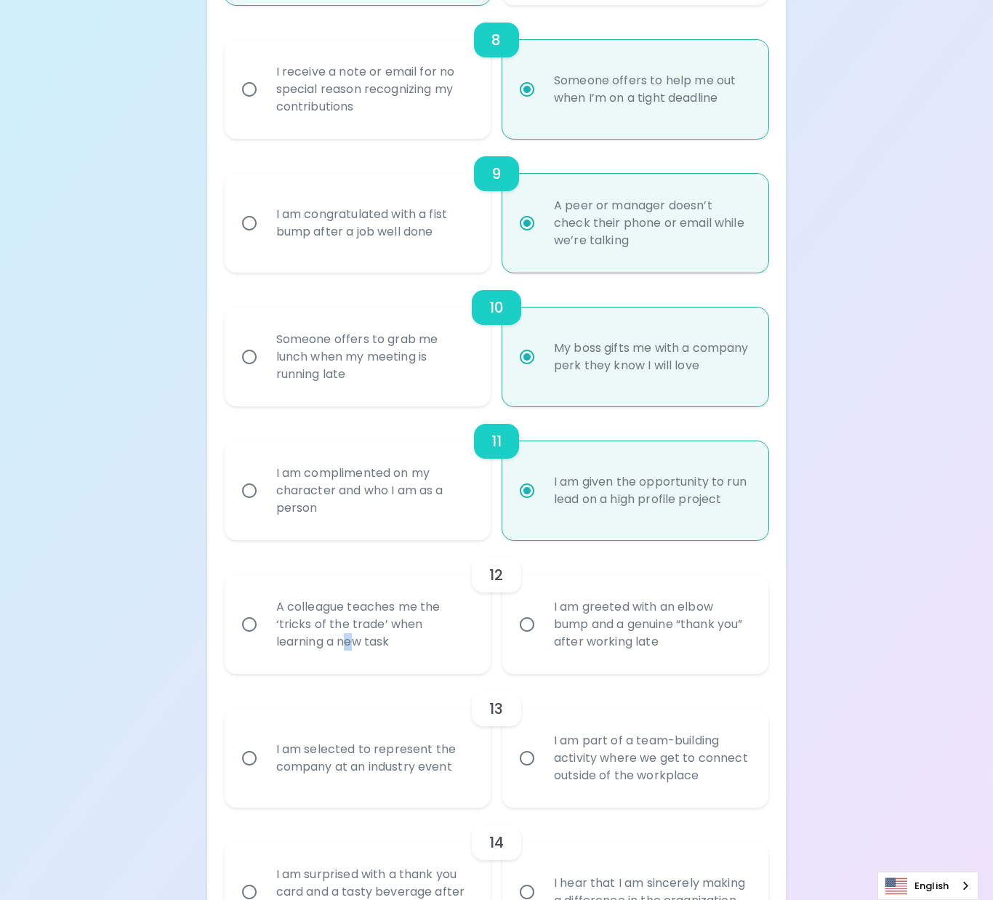
radio input "false"
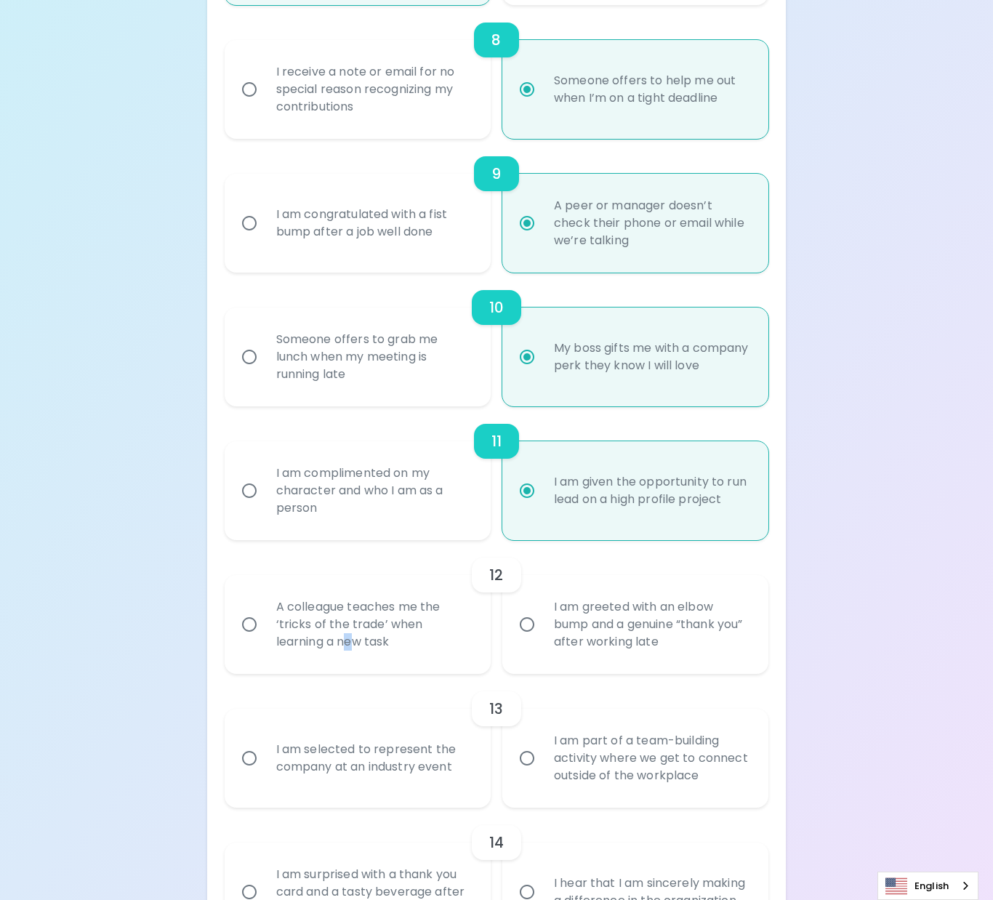
radio input "false"
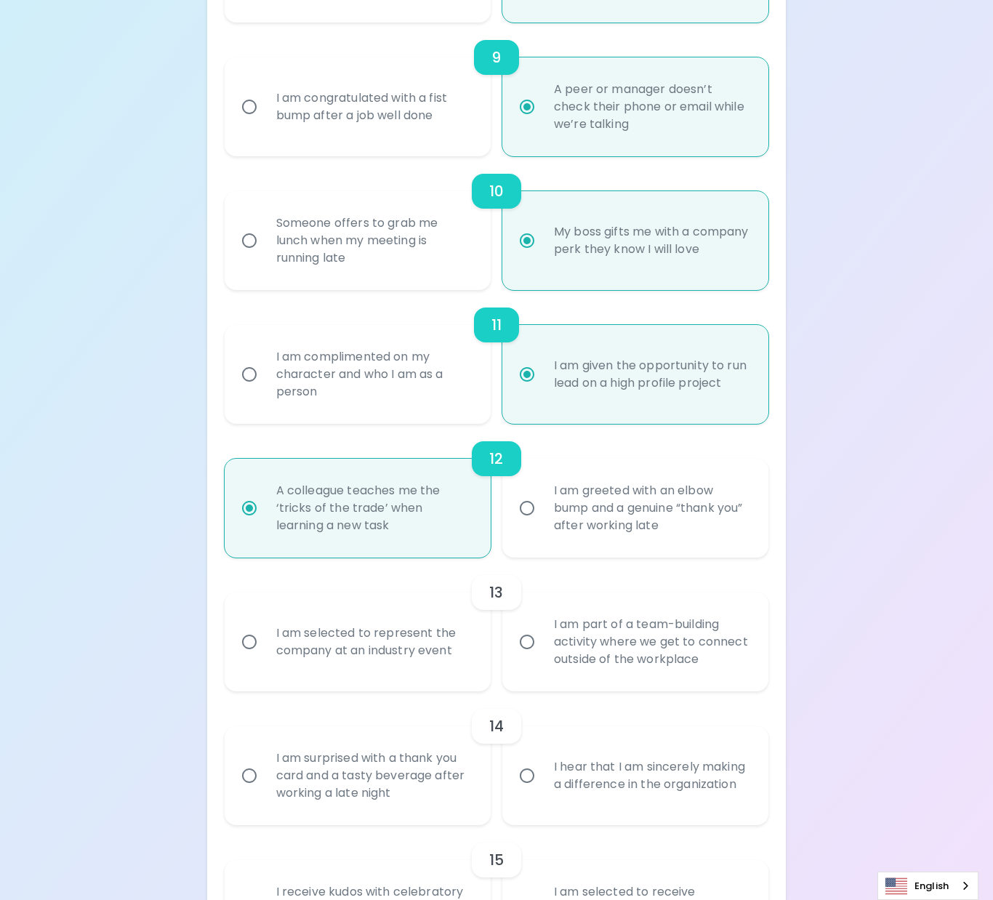
radio input "true"
click at [382, 641] on div "I am selected to represent the company at an industry event" at bounding box center [374, 642] width 218 height 70
click at [265, 641] on input "I am selected to represent the company at an industry event" at bounding box center [249, 642] width 31 height 31
radio input "false"
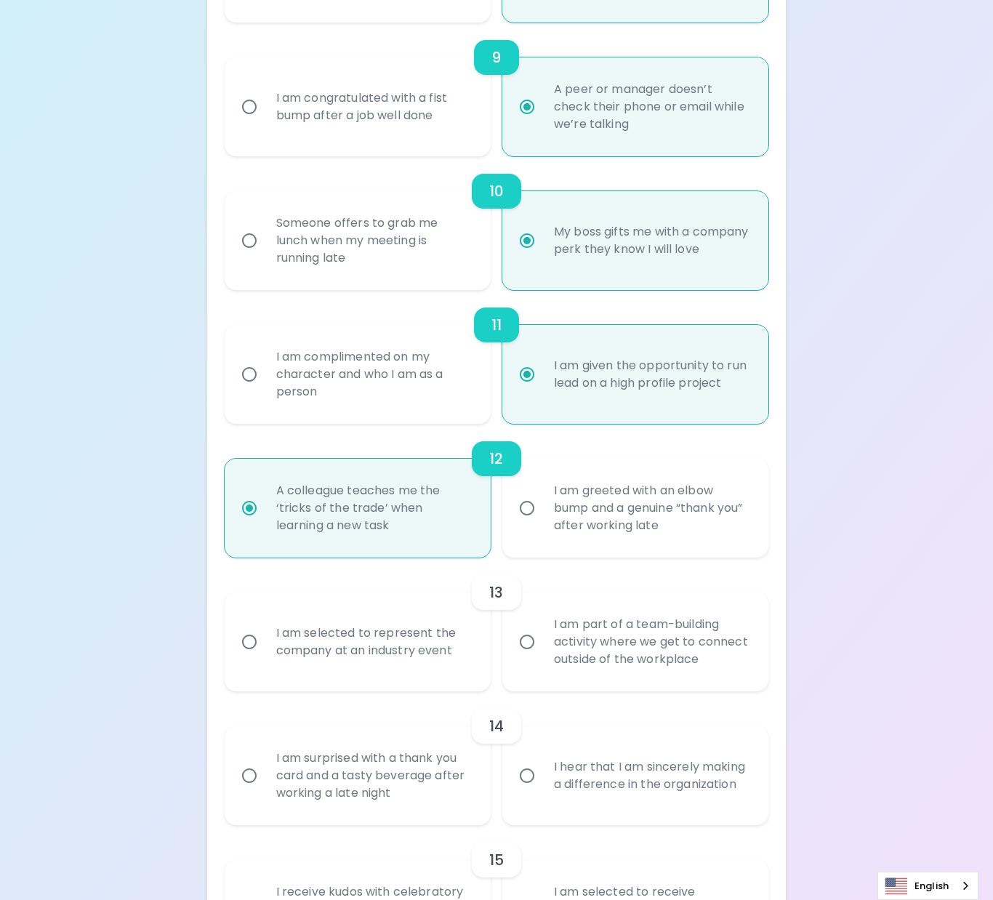
radio input "false"
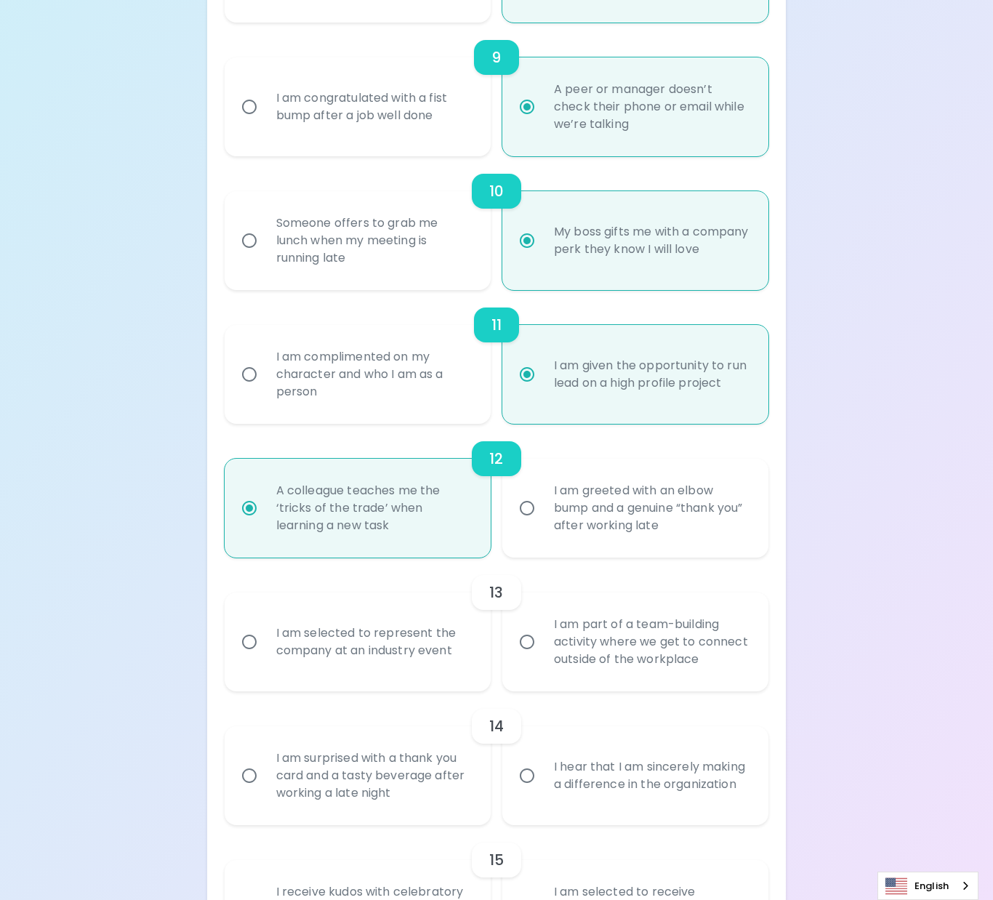
radio input "false"
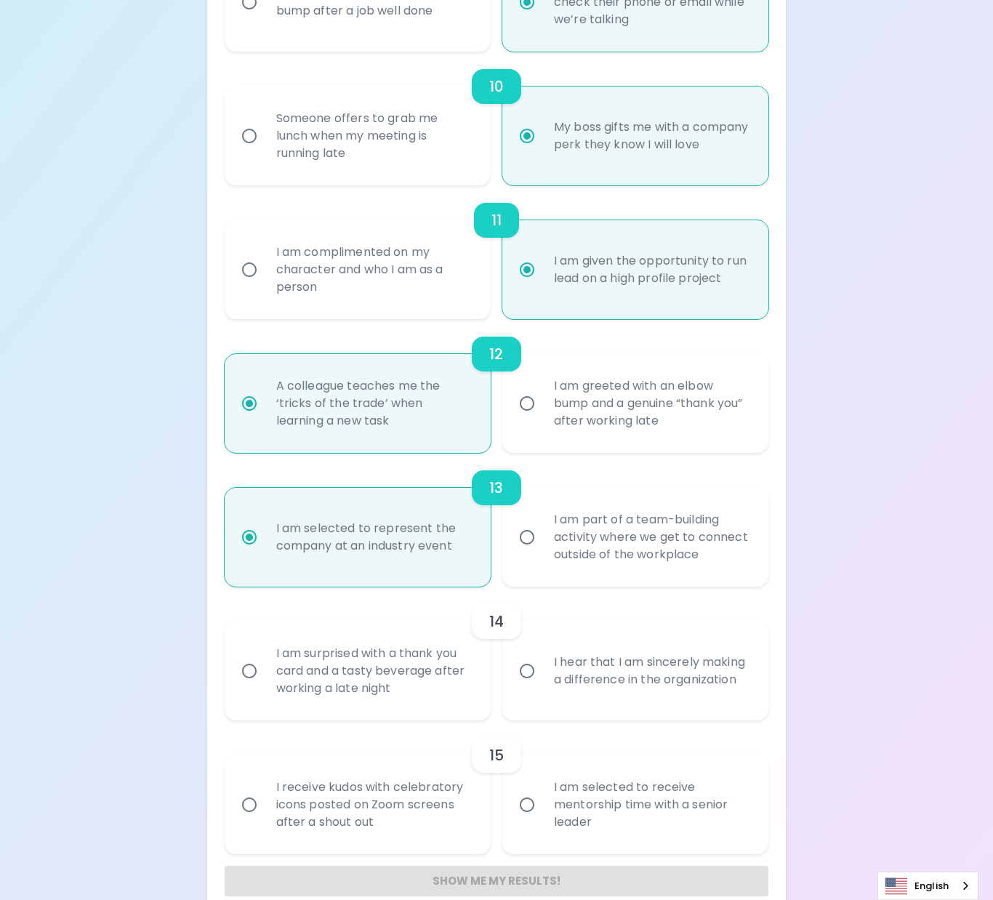
scroll to position [1512, 0]
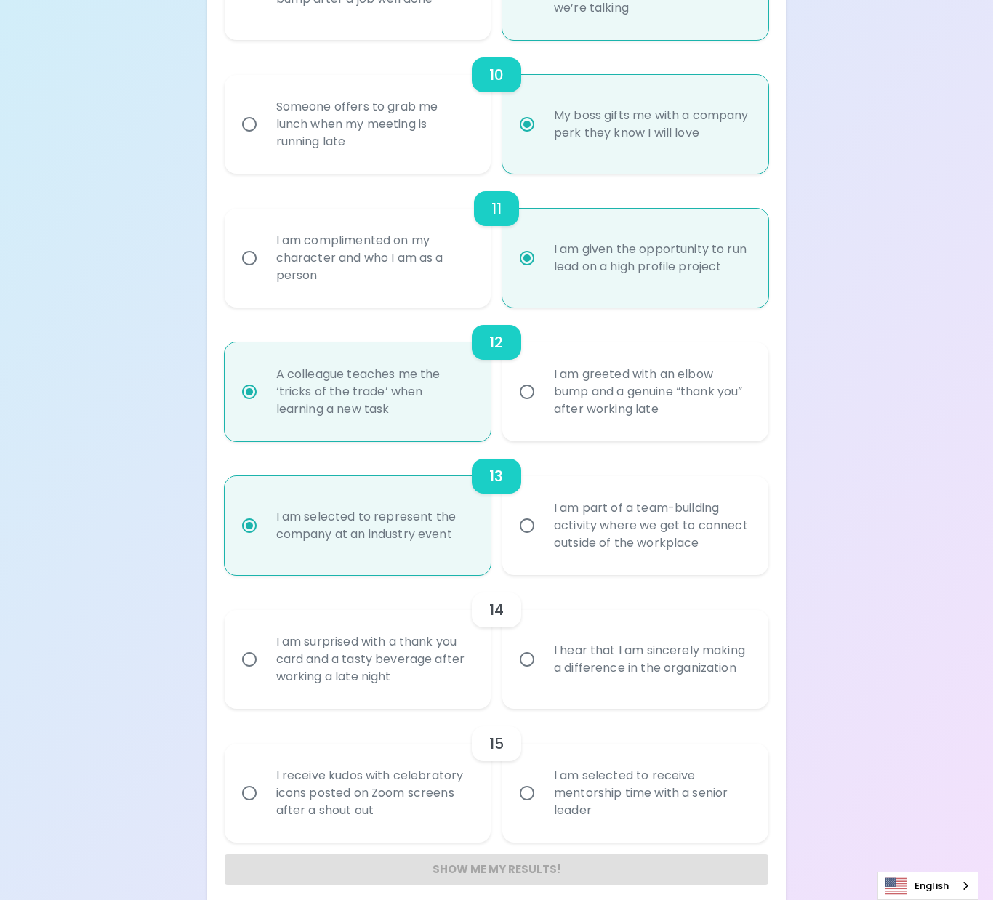
radio input "true"
click at [573, 658] on div "I hear that I am sincerely making a difference in the organization" at bounding box center [651, 659] width 218 height 70
click at [542, 658] on input "I hear that I am sincerely making a difference in the organization" at bounding box center [527, 659] width 31 height 31
radio input "false"
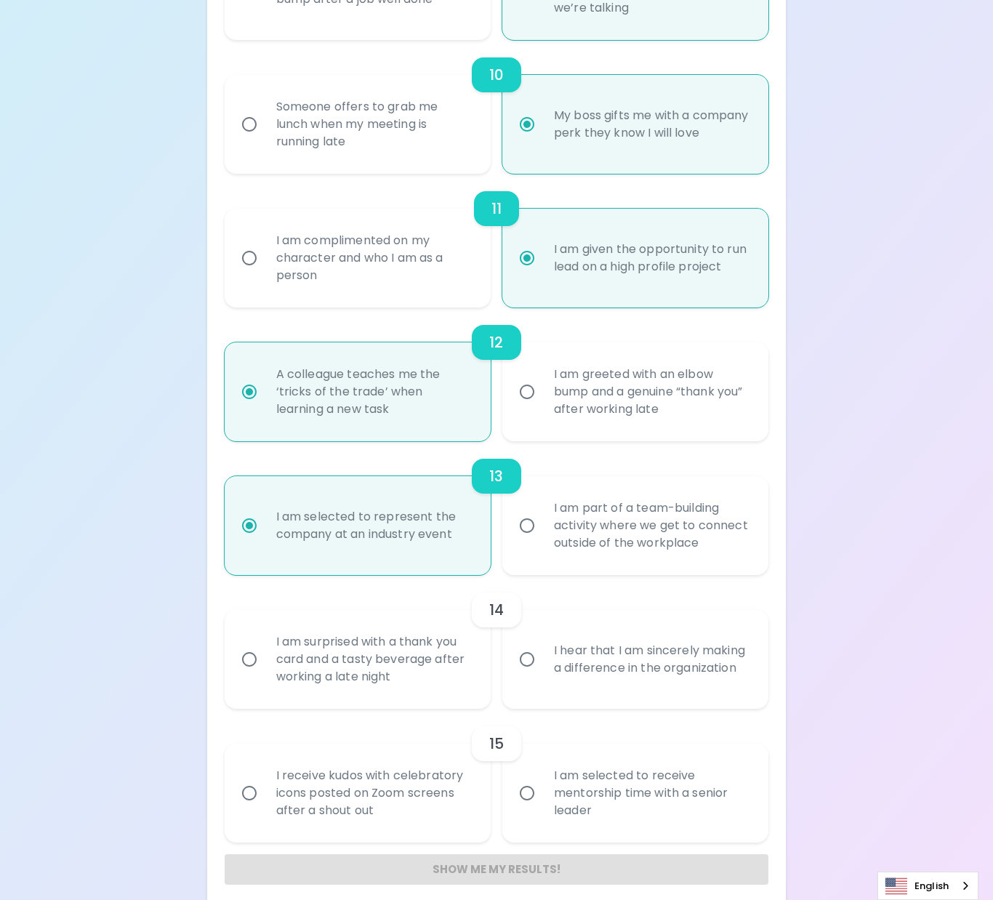
radio input "false"
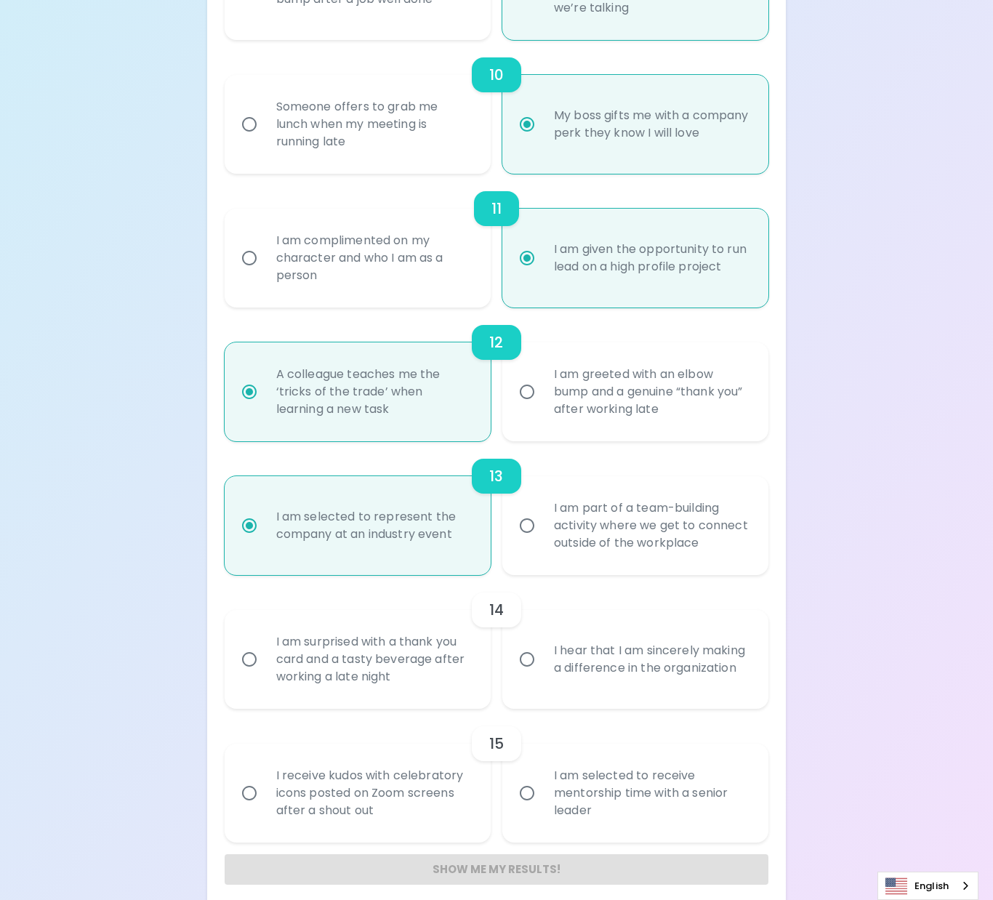
radio input "false"
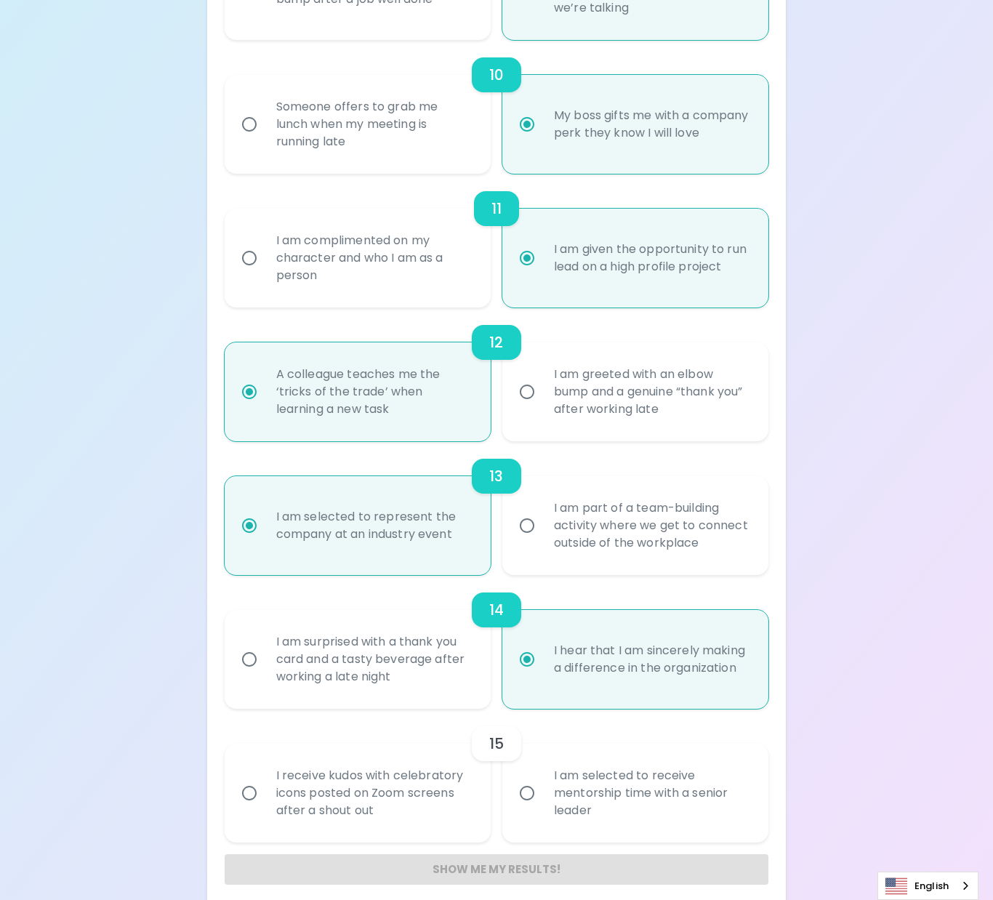
scroll to position [1526, 0]
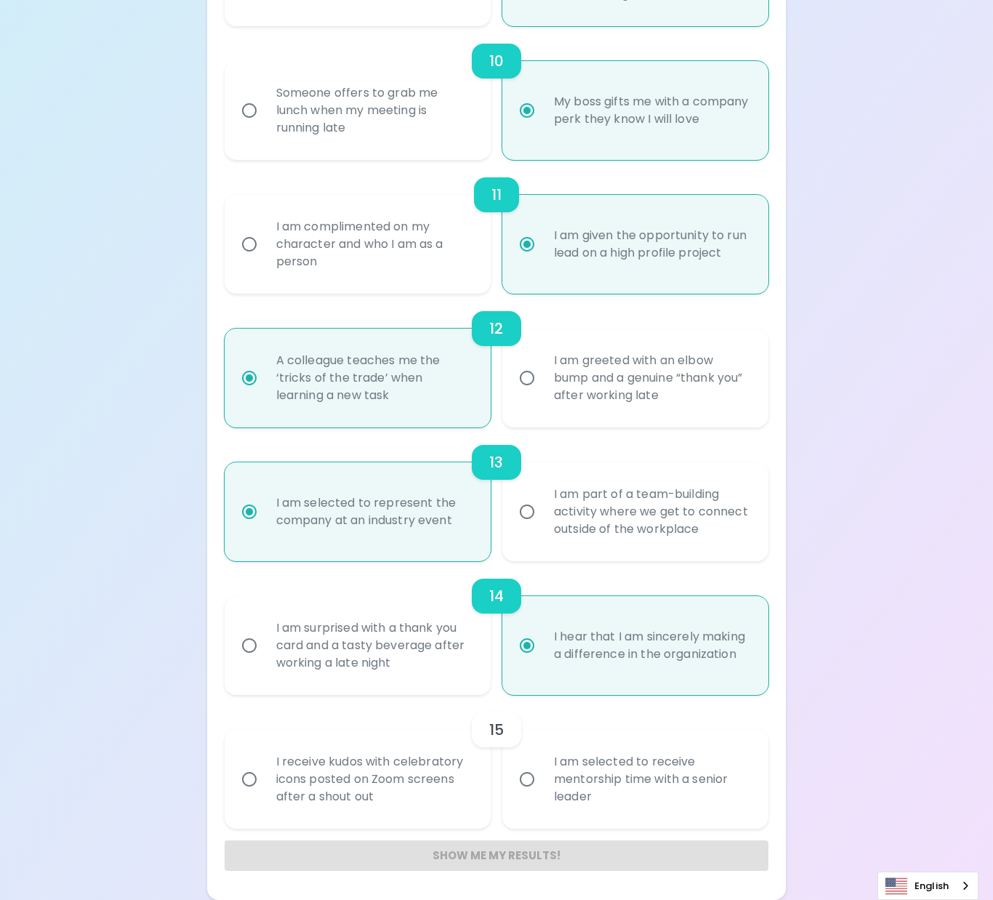
radio input "true"
click at [597, 782] on div "I am selected to receive mentorship time with a senior leader" at bounding box center [651, 779] width 218 height 87
click at [542, 782] on input "I am selected to receive mentorship time with a senior leader" at bounding box center [527, 779] width 31 height 31
radio input "false"
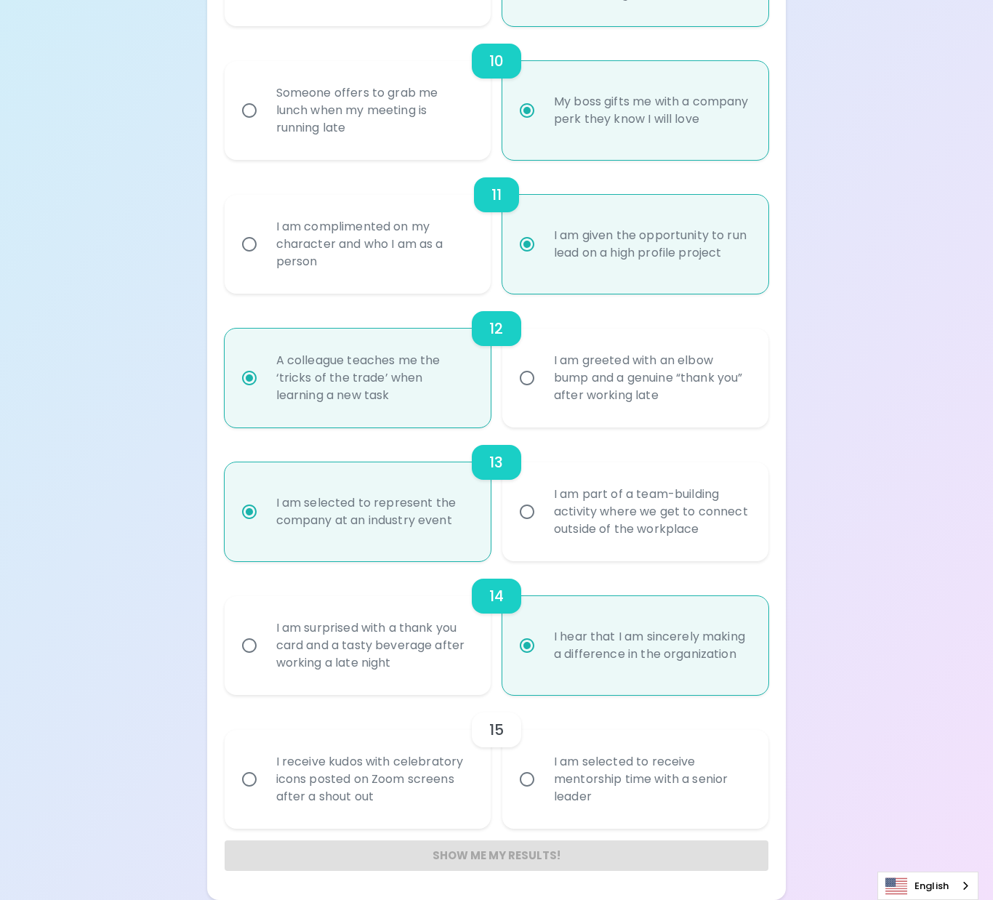
radio input "false"
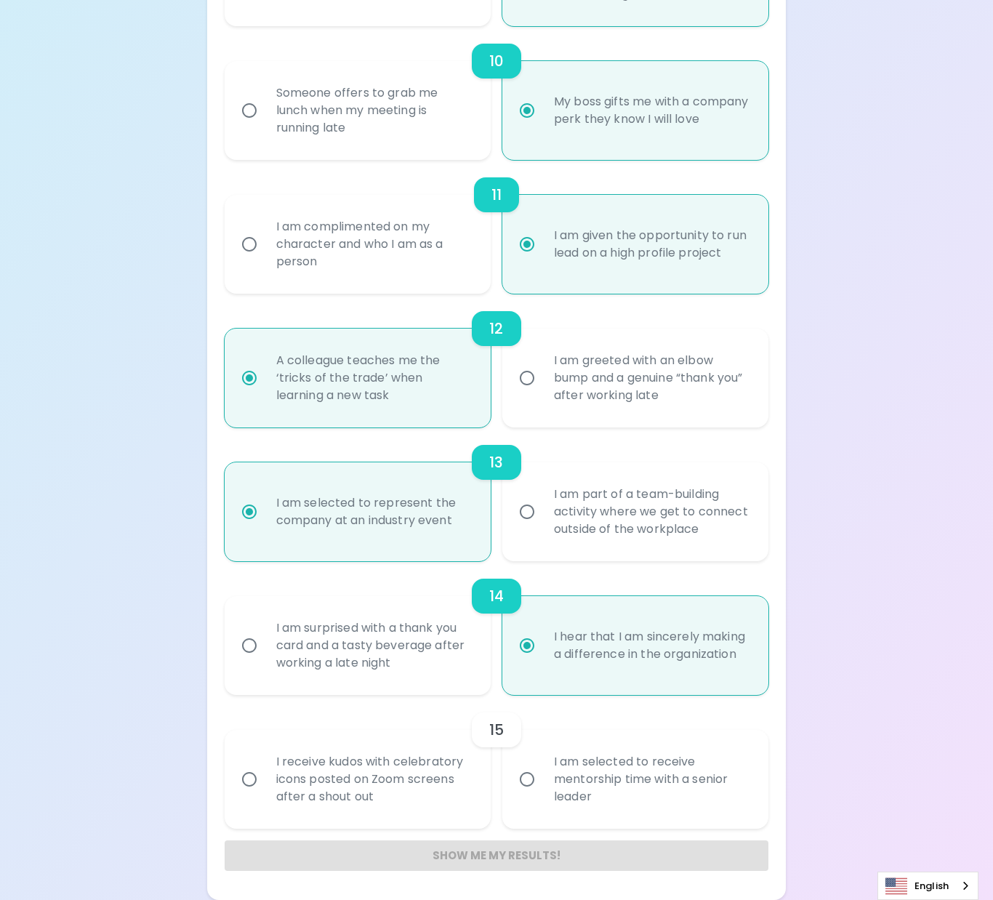
radio input "false"
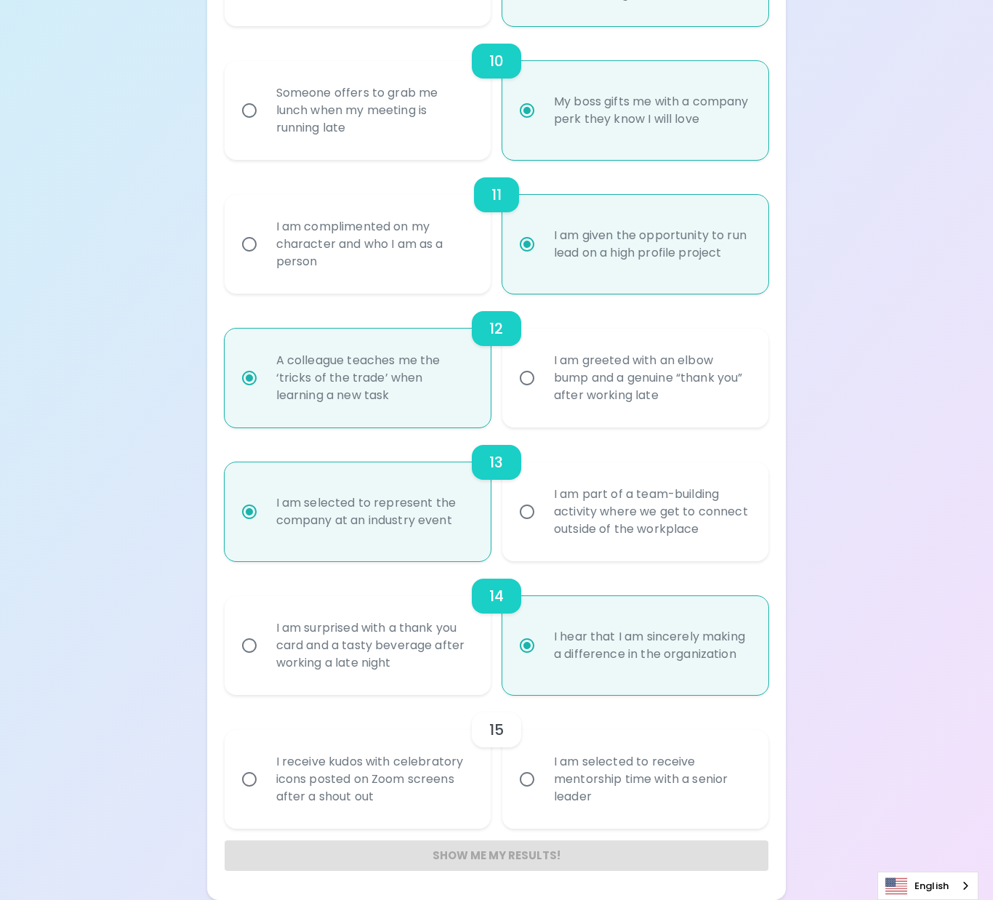
radio input "false"
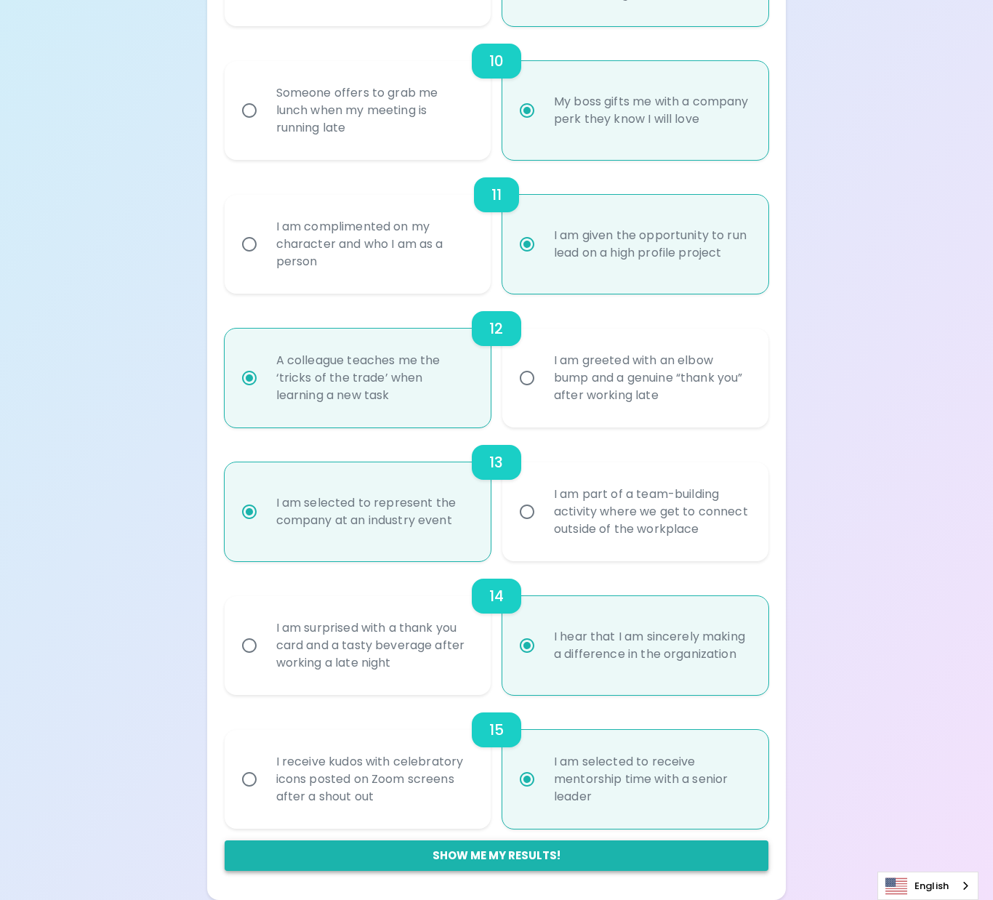
radio input "true"
click at [540, 853] on button "Show me my results!" at bounding box center [497, 855] width 544 height 31
radio input "false"
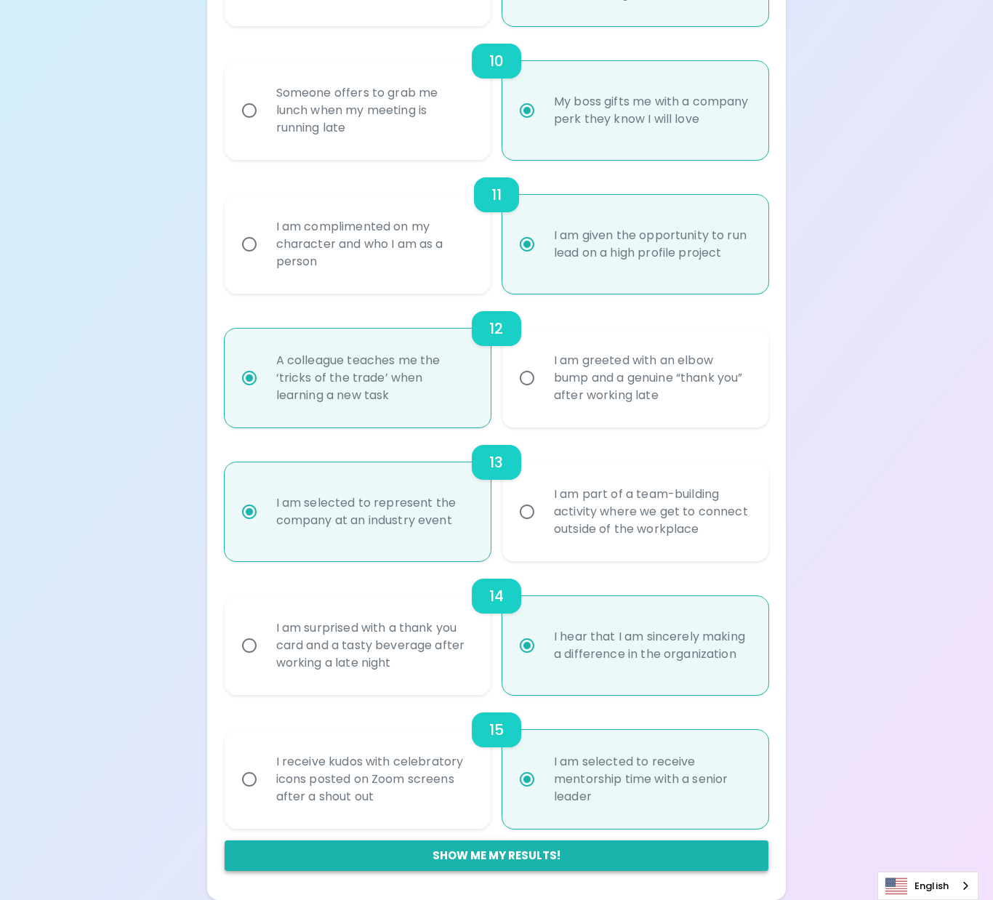
radio input "false"
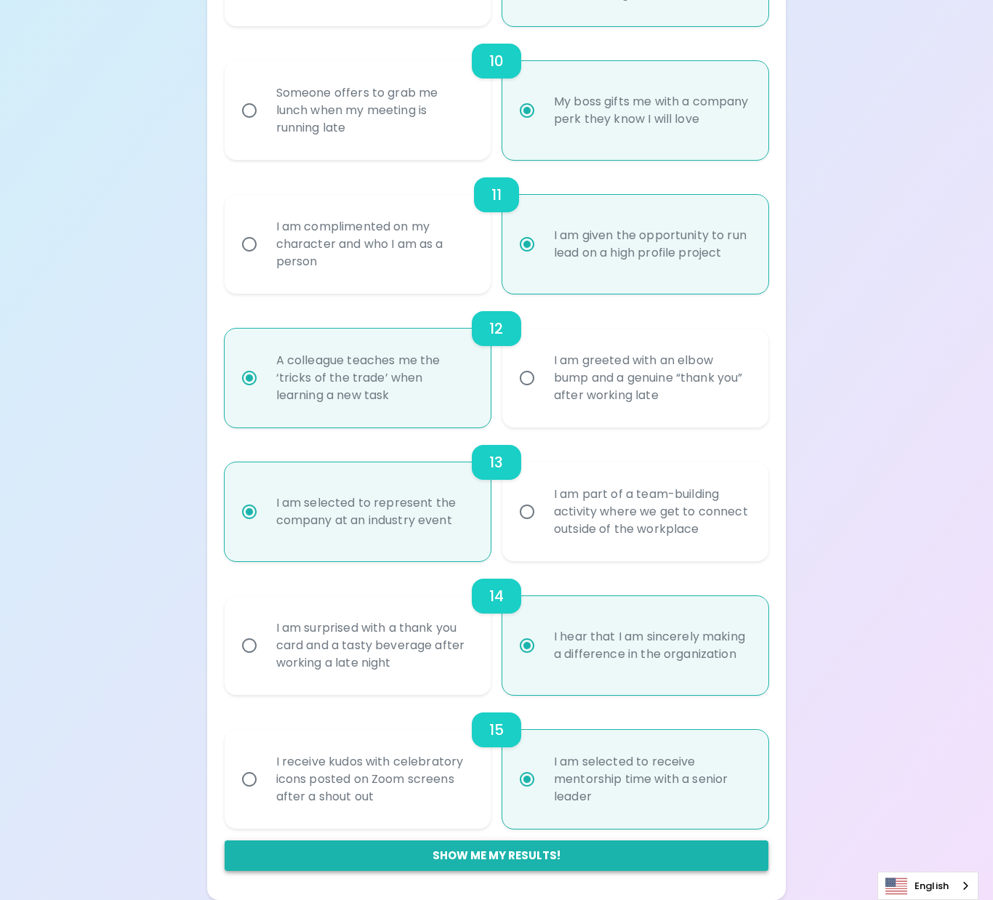
radio input "false"
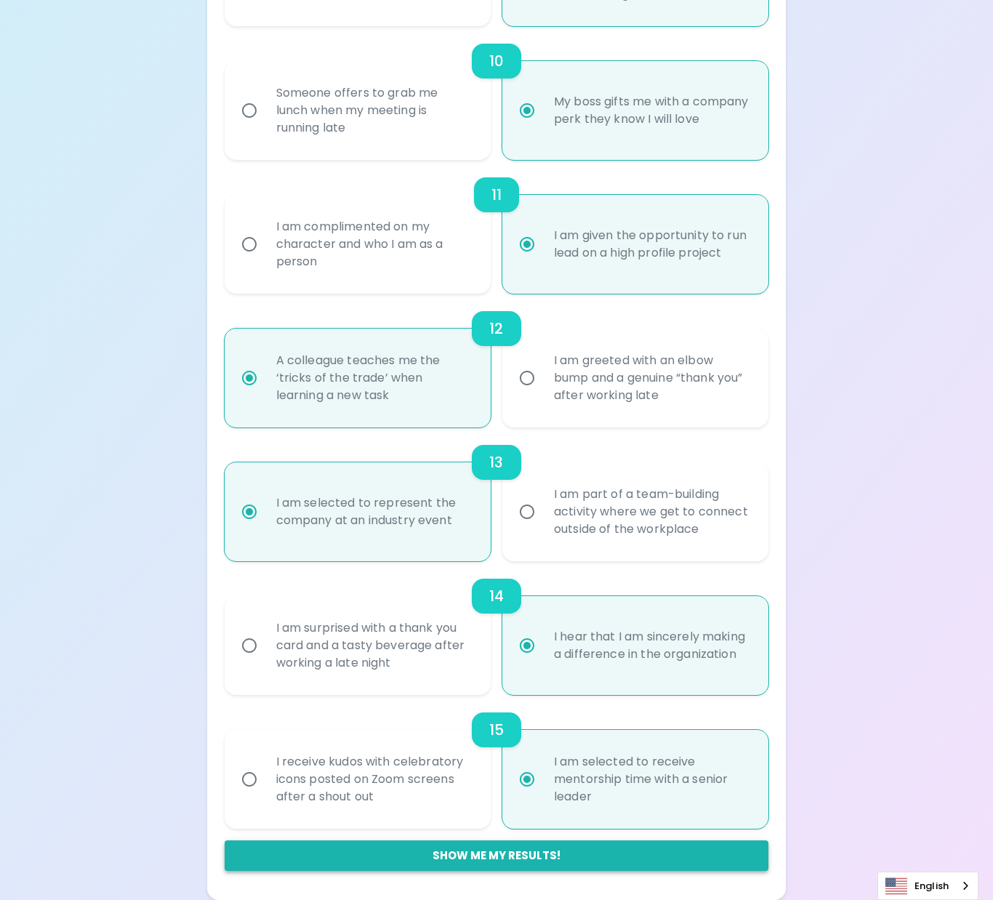
radio input "false"
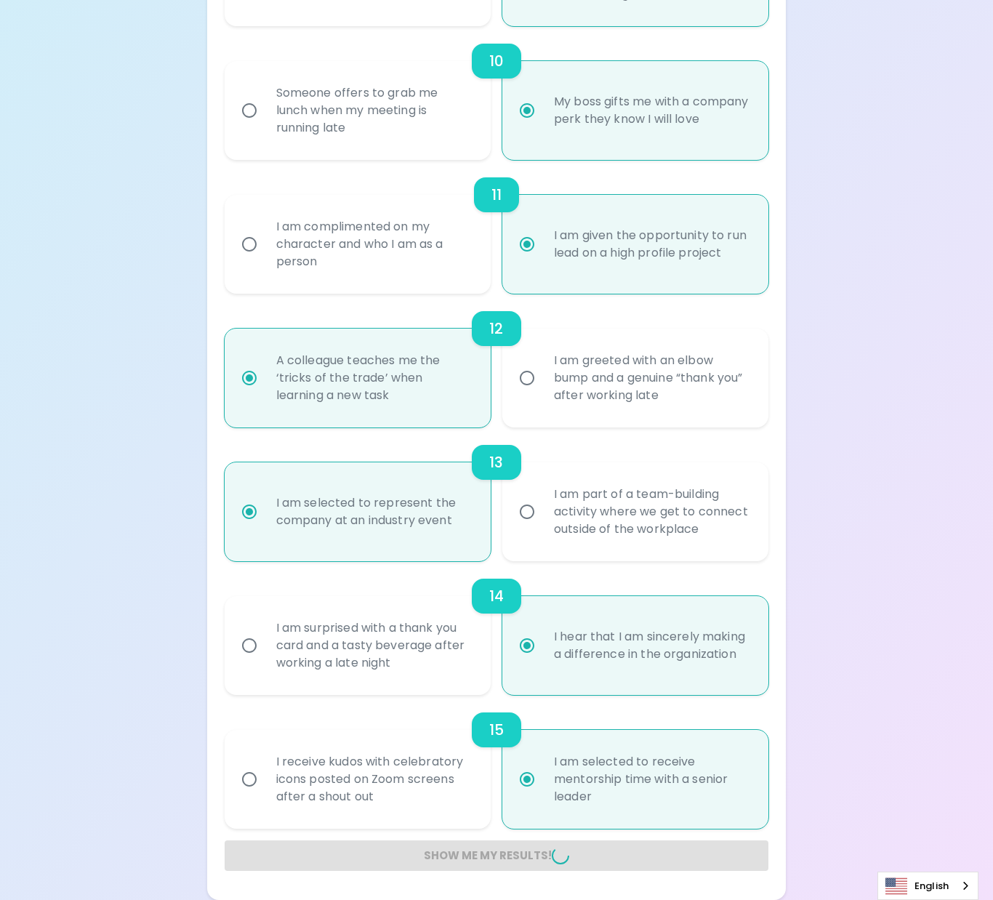
radio input "false"
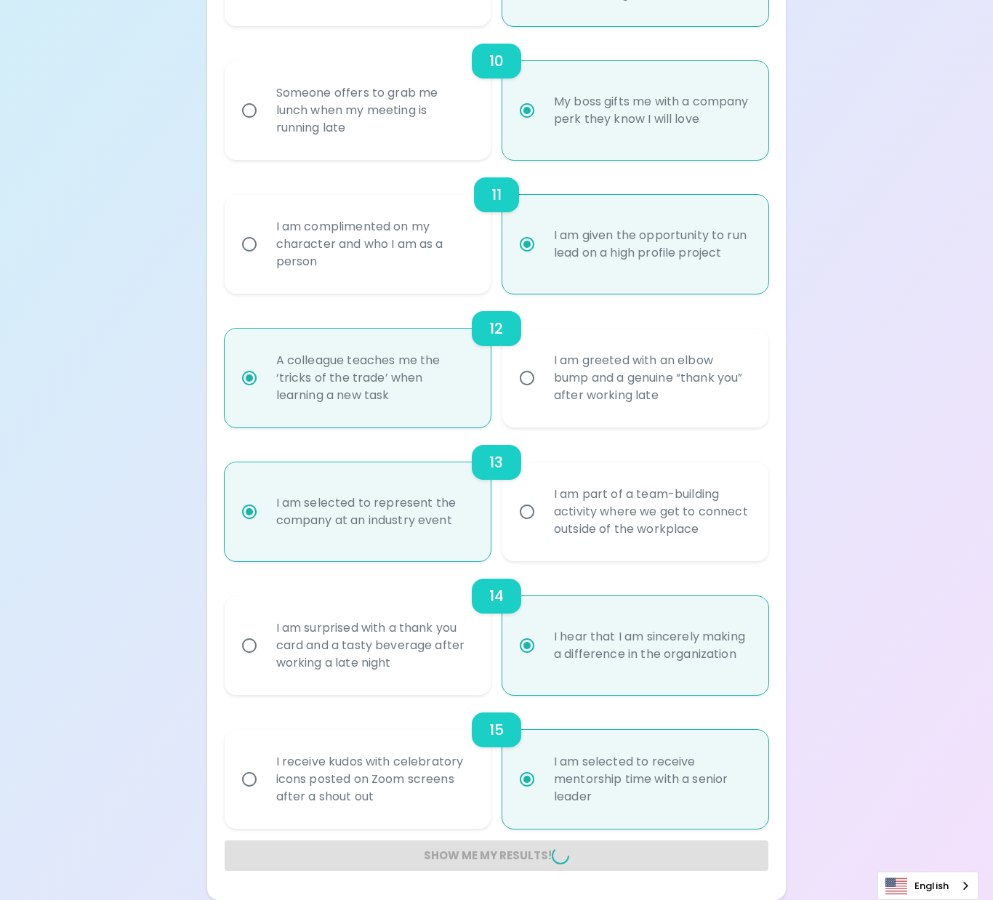
radio input "false"
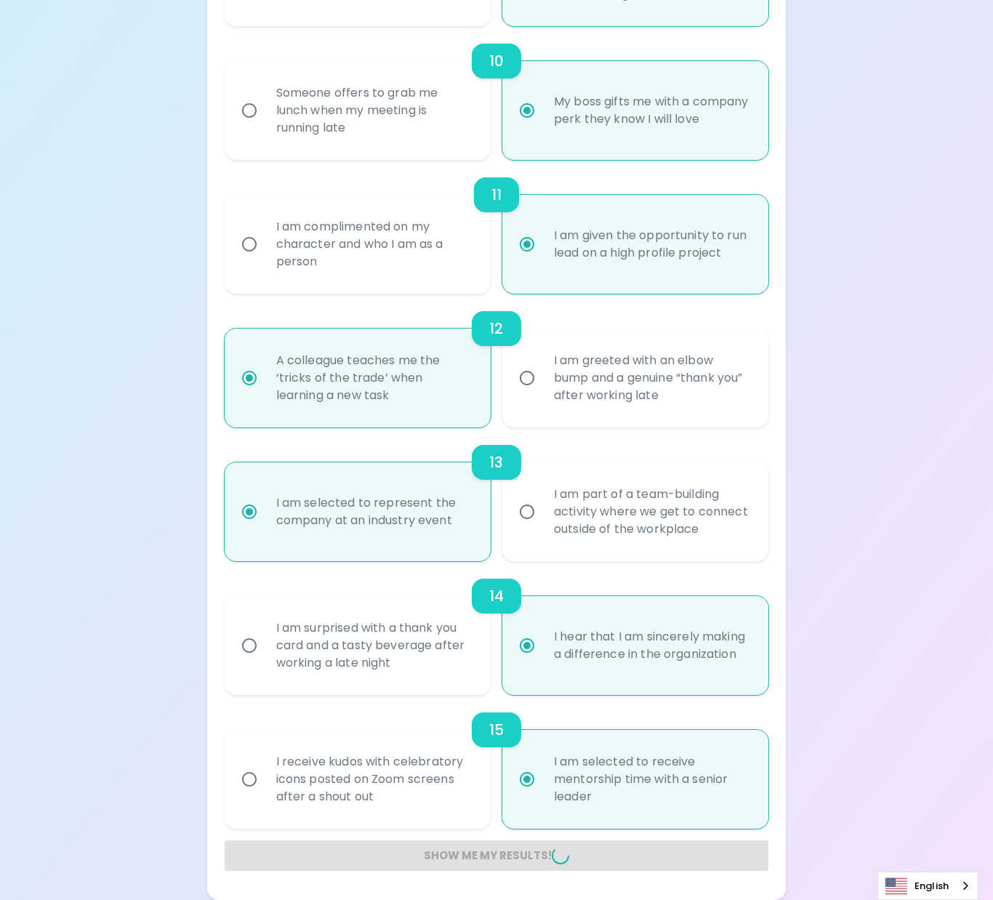
radio input "false"
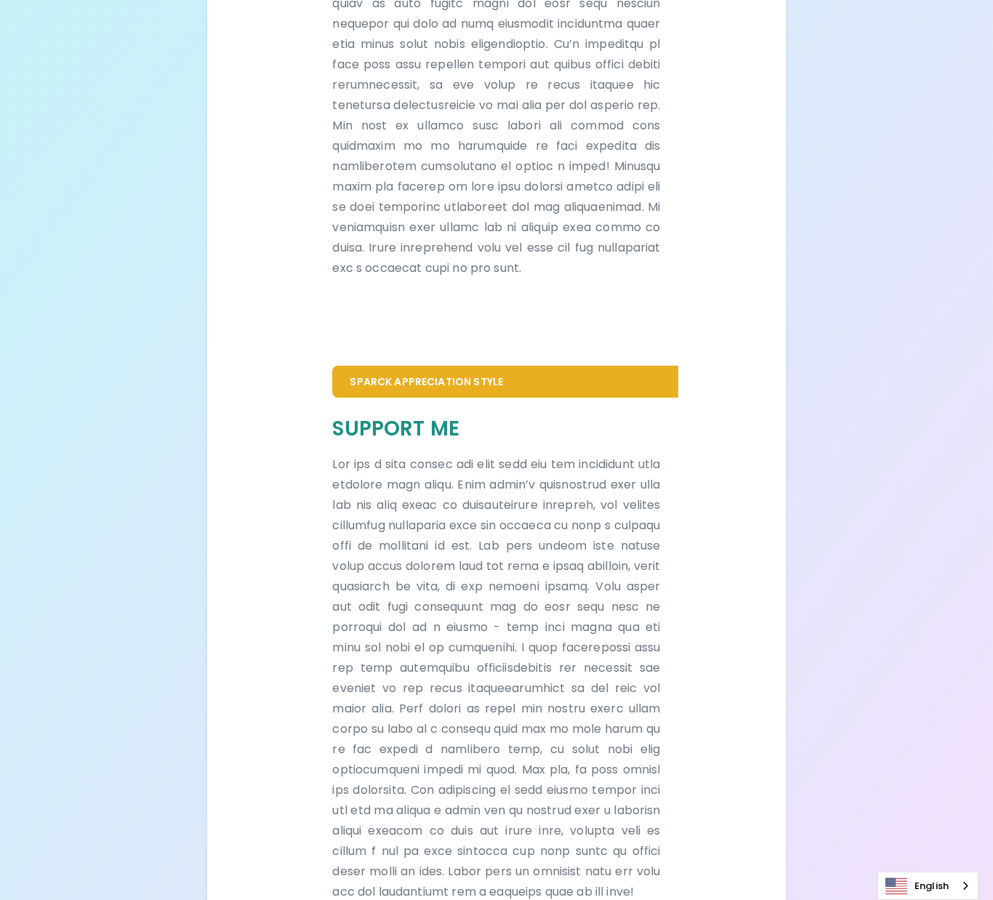
scroll to position [581, 0]
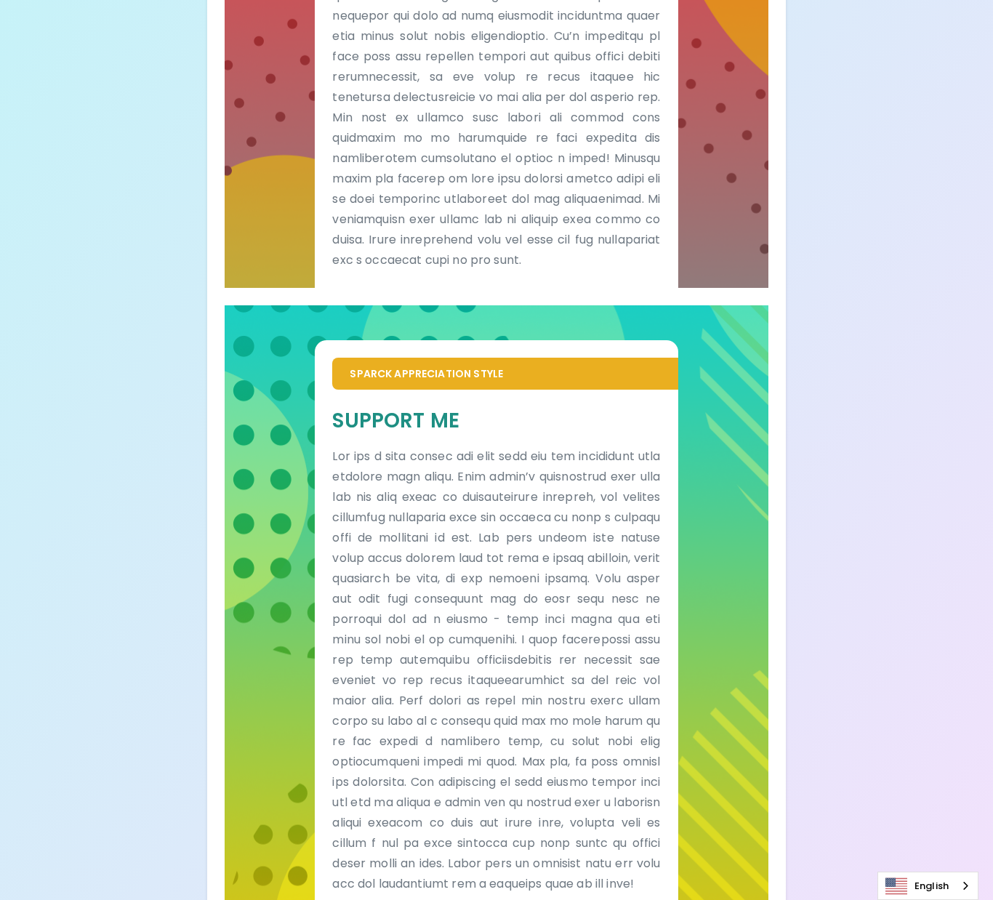
click at [121, 789] on div "Your Sparck Appreciation Style Results Check your email for the full results! D…" at bounding box center [496, 188] width 993 height 1539
click at [149, 743] on div "Your Sparck Appreciation Style Results Check your email for the full results! D…" at bounding box center [496, 188] width 993 height 1539
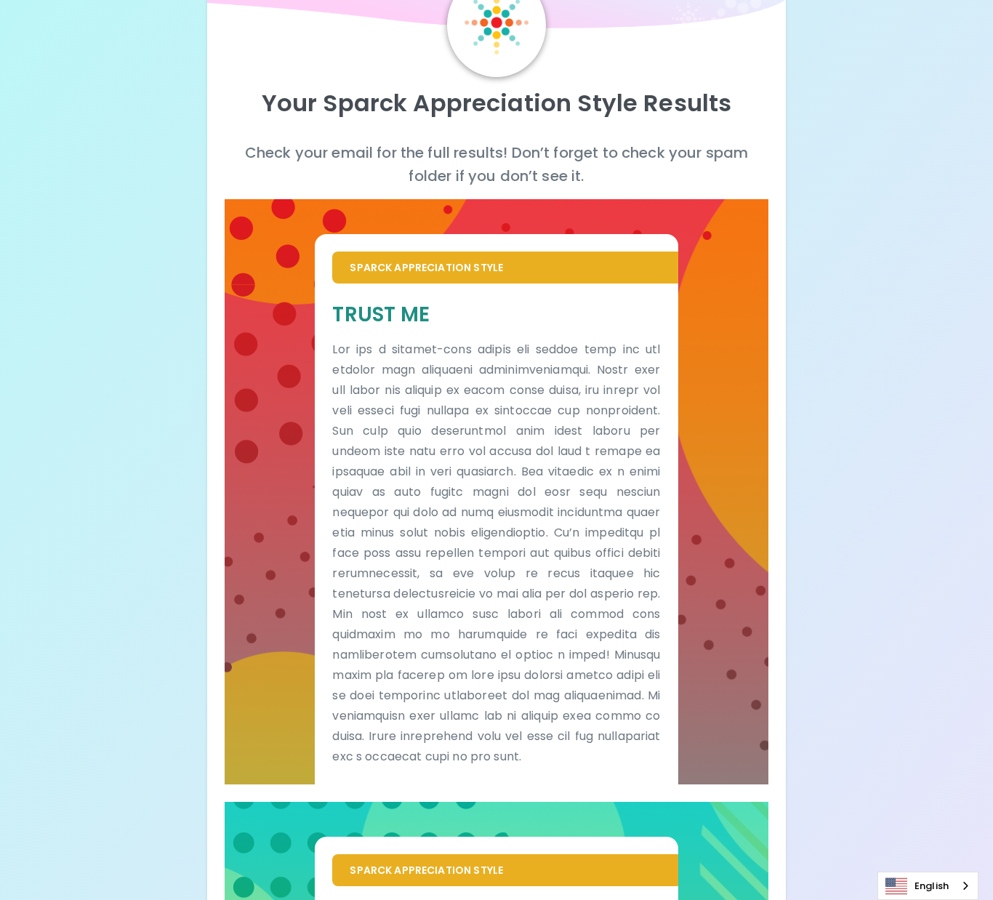
scroll to position [73, 0]
